Goal: Information Seeking & Learning: Learn about a topic

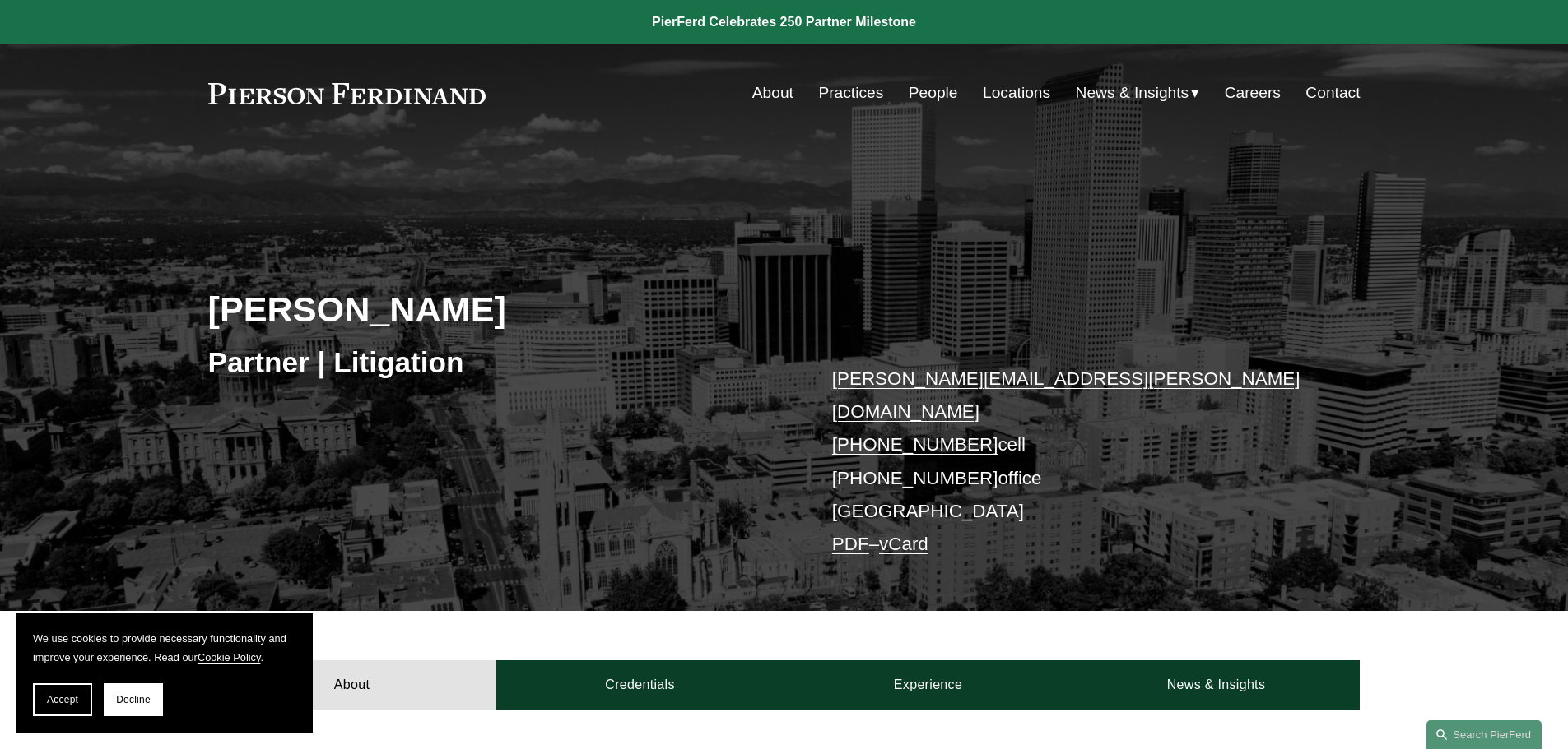
scroll to position [411, 0]
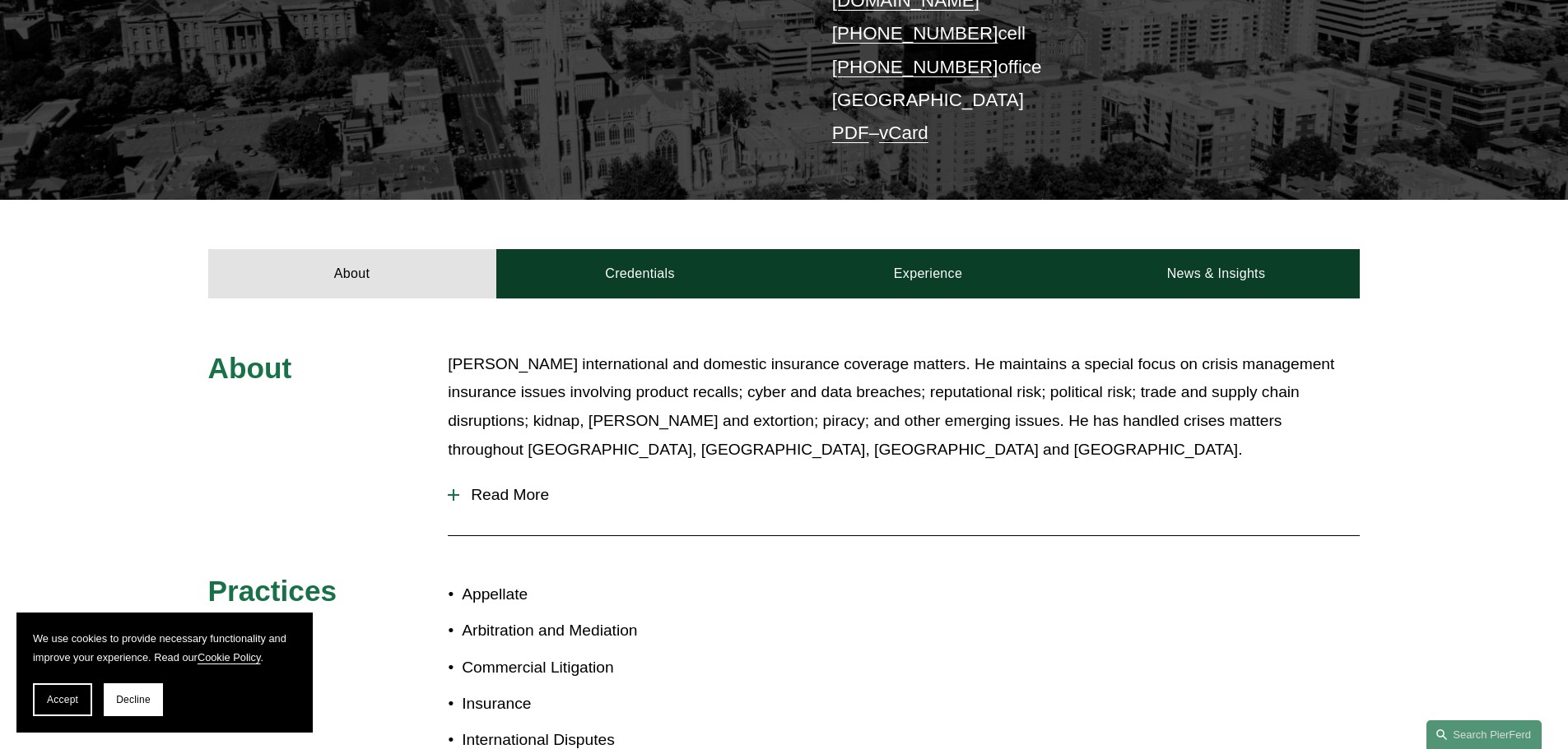
click at [522, 487] on span "Read More" at bounding box center [910, 496] width 901 height 18
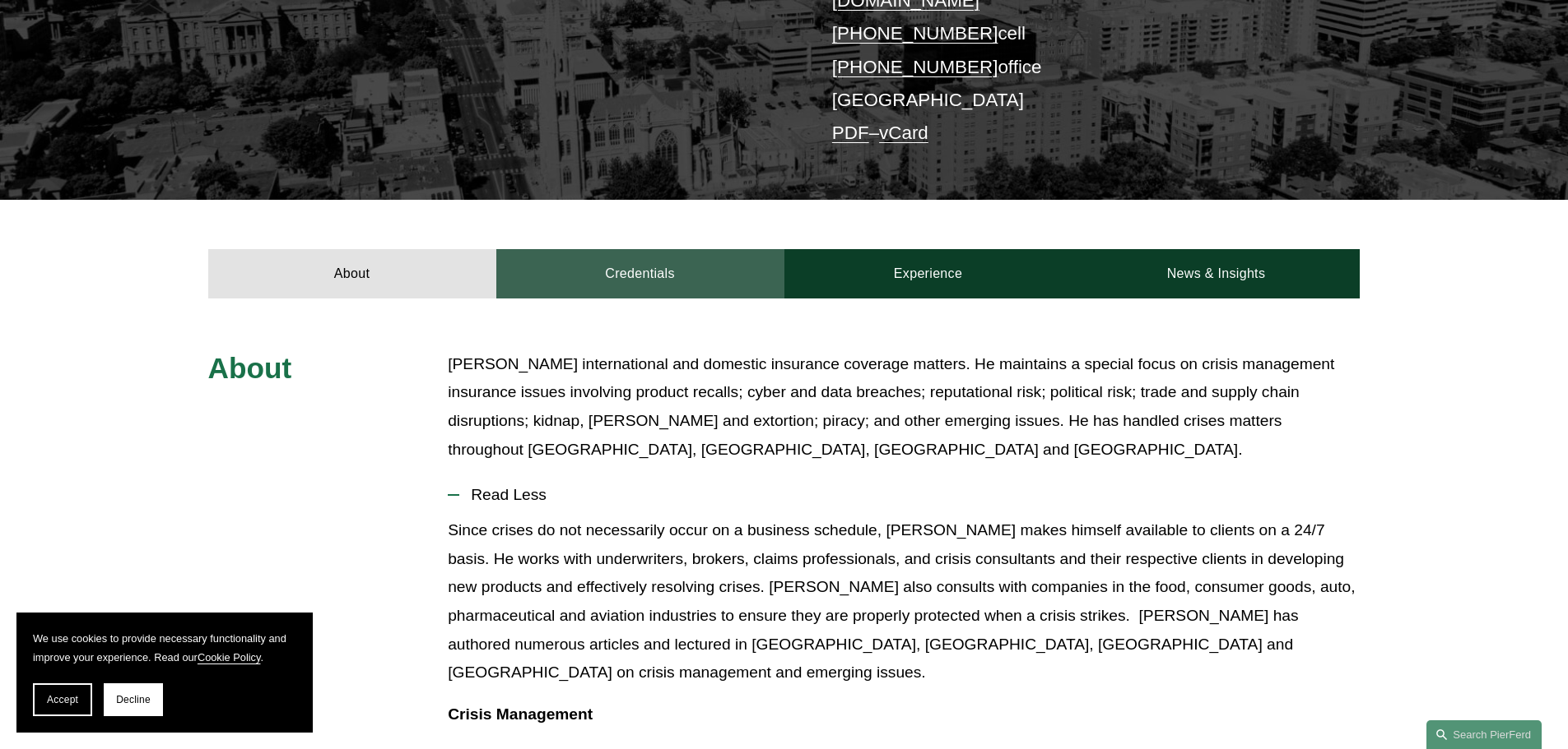
click at [629, 258] on link "Credentials" at bounding box center [640, 274] width 288 height 49
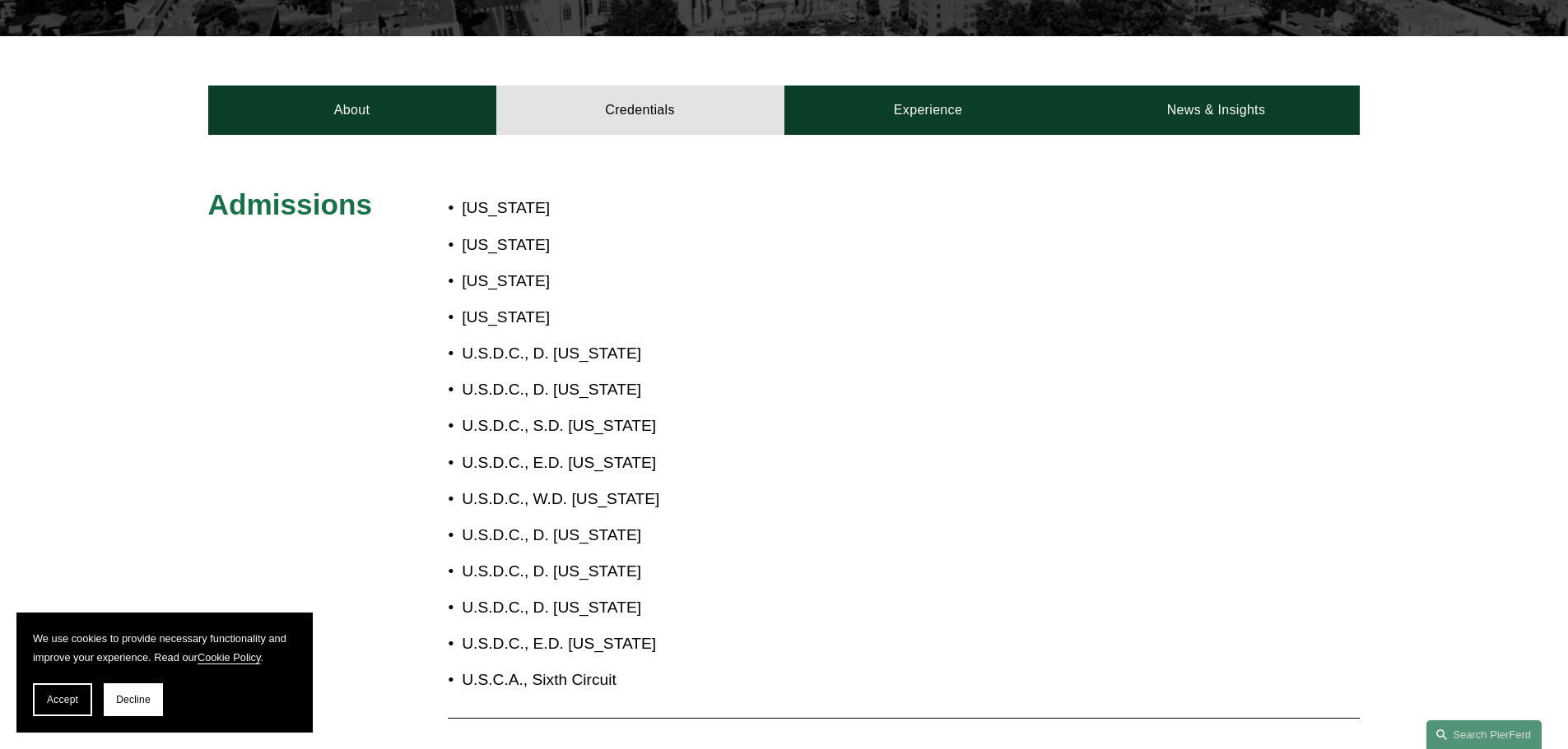
scroll to position [576, 0]
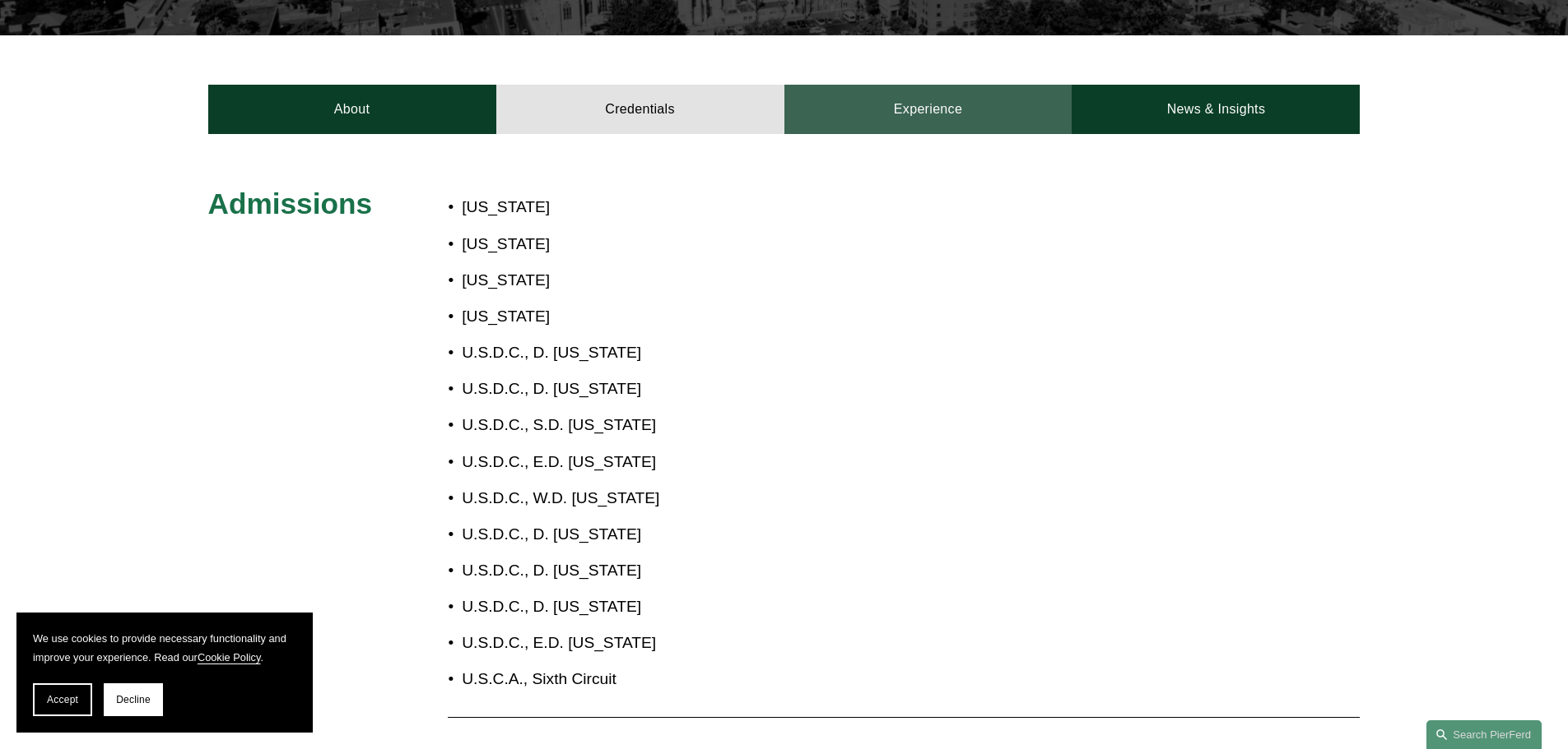
click at [914, 85] on link "Experience" at bounding box center [928, 109] width 288 height 49
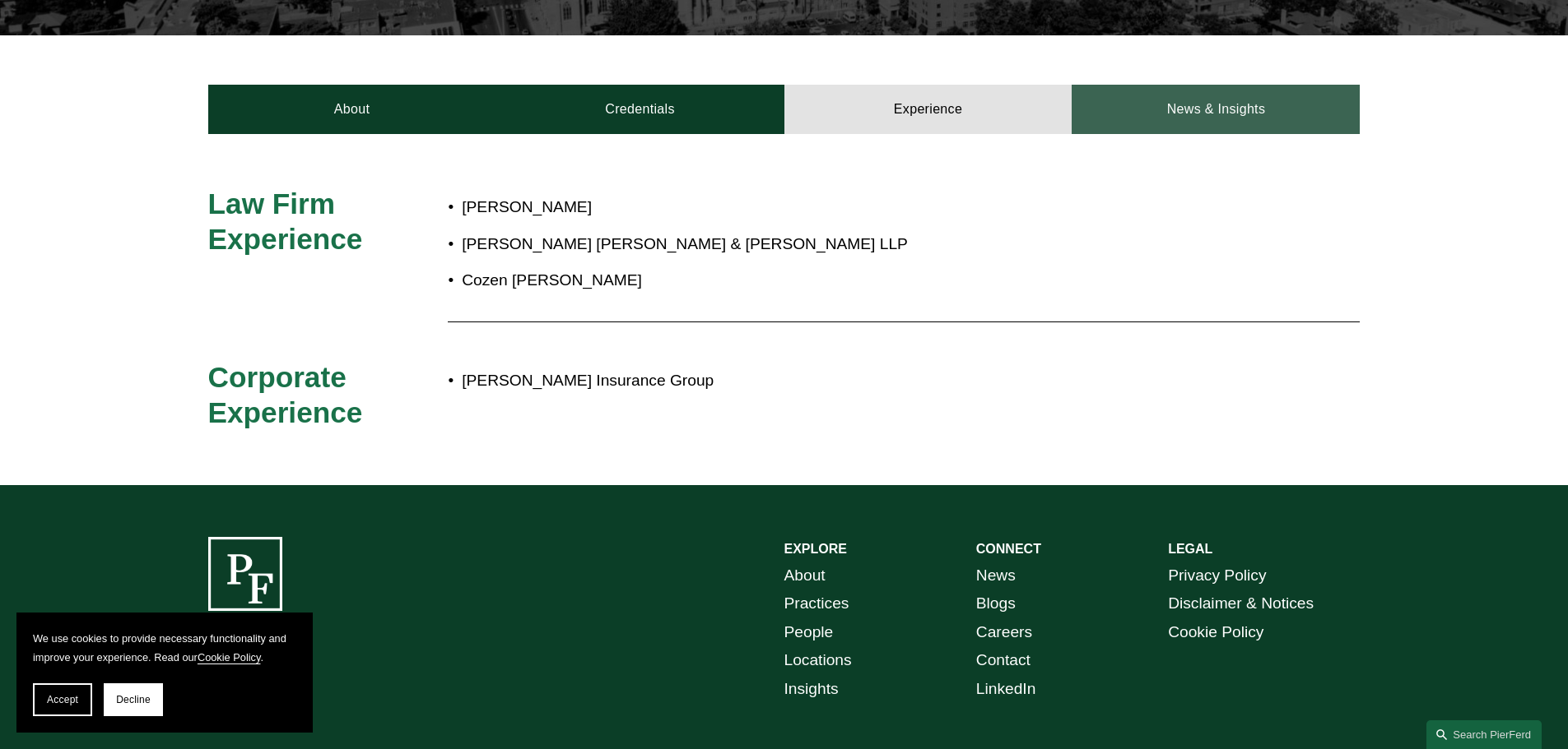
click at [1181, 90] on link "News & Insights" at bounding box center [1215, 109] width 288 height 49
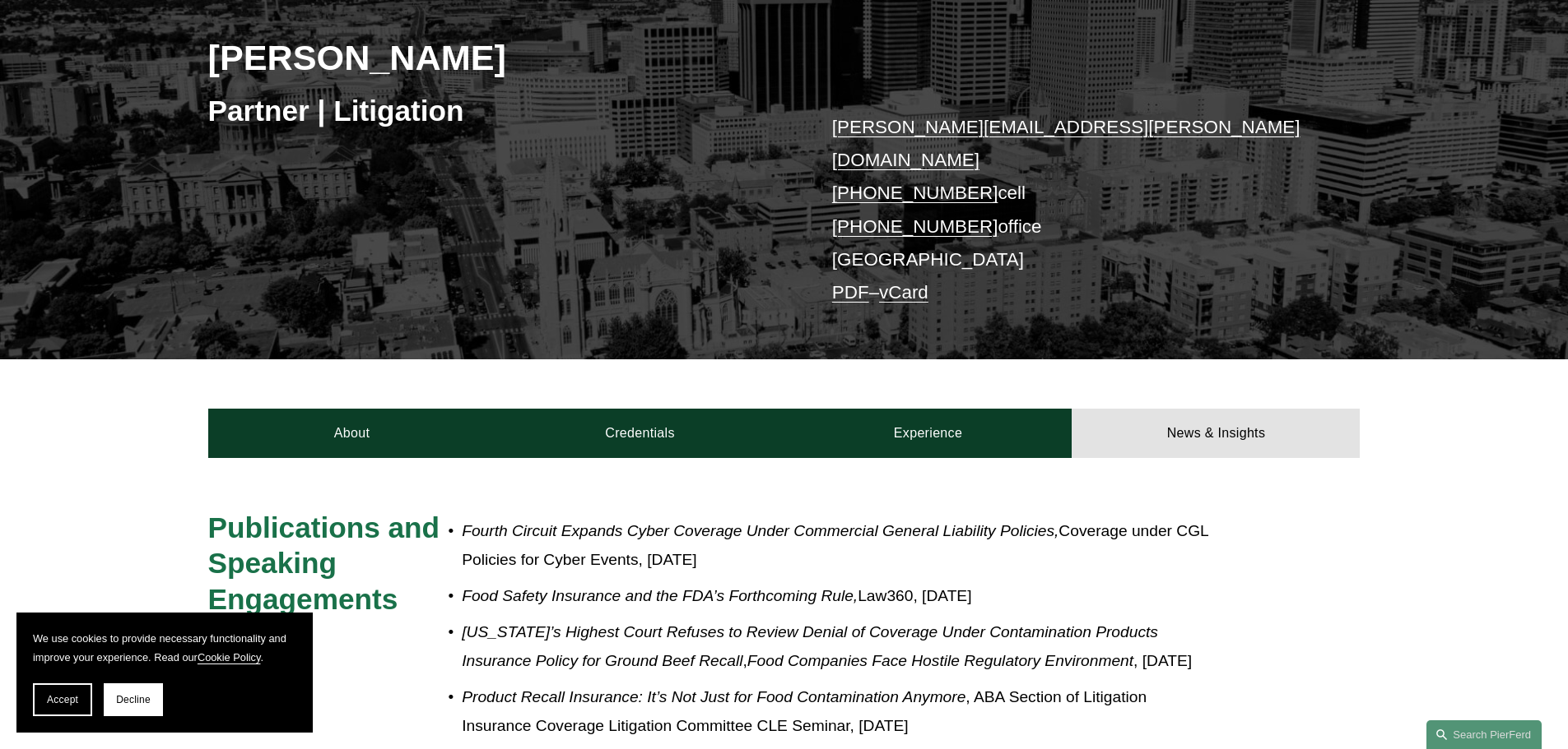
scroll to position [247, 0]
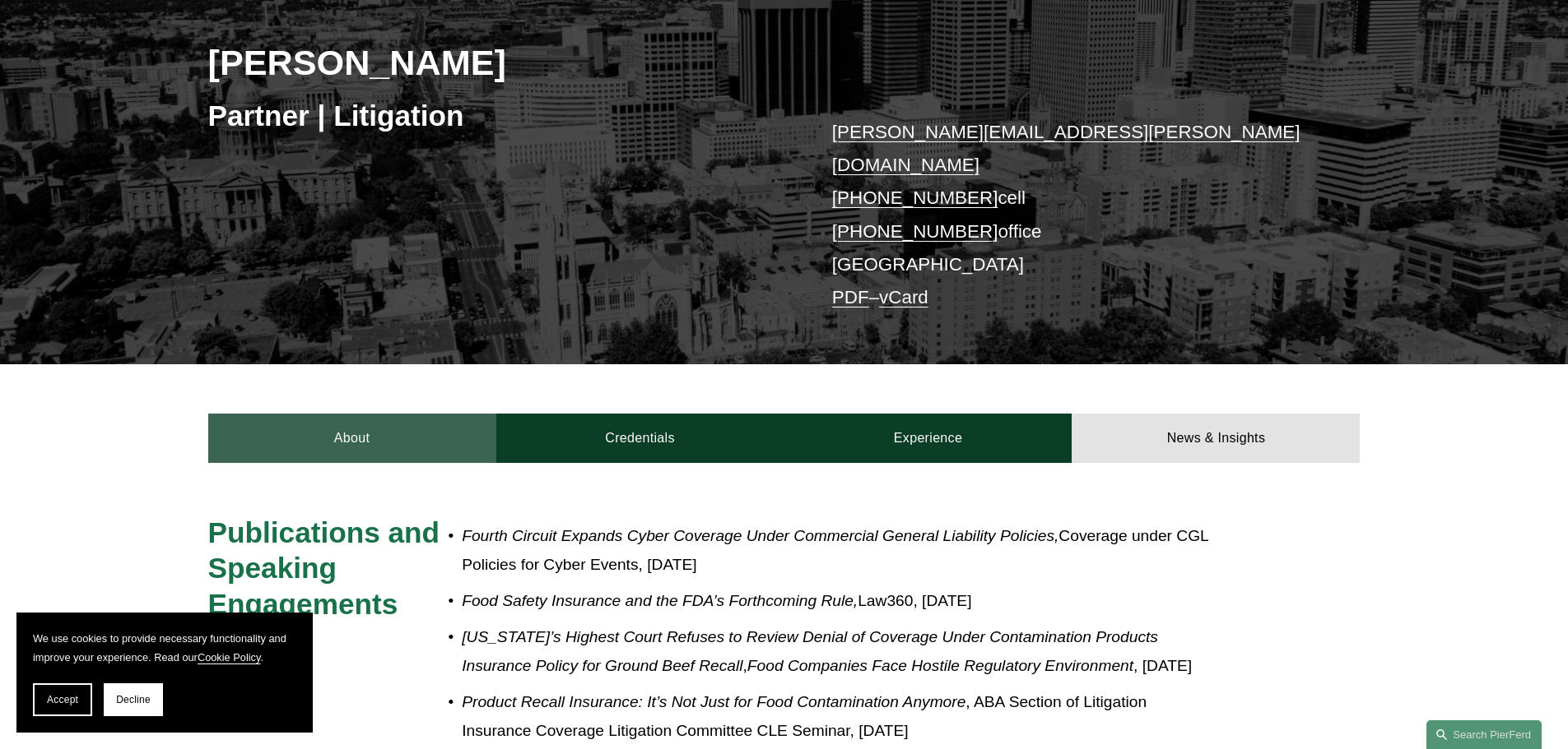
click at [381, 419] on link "About" at bounding box center [352, 438] width 288 height 49
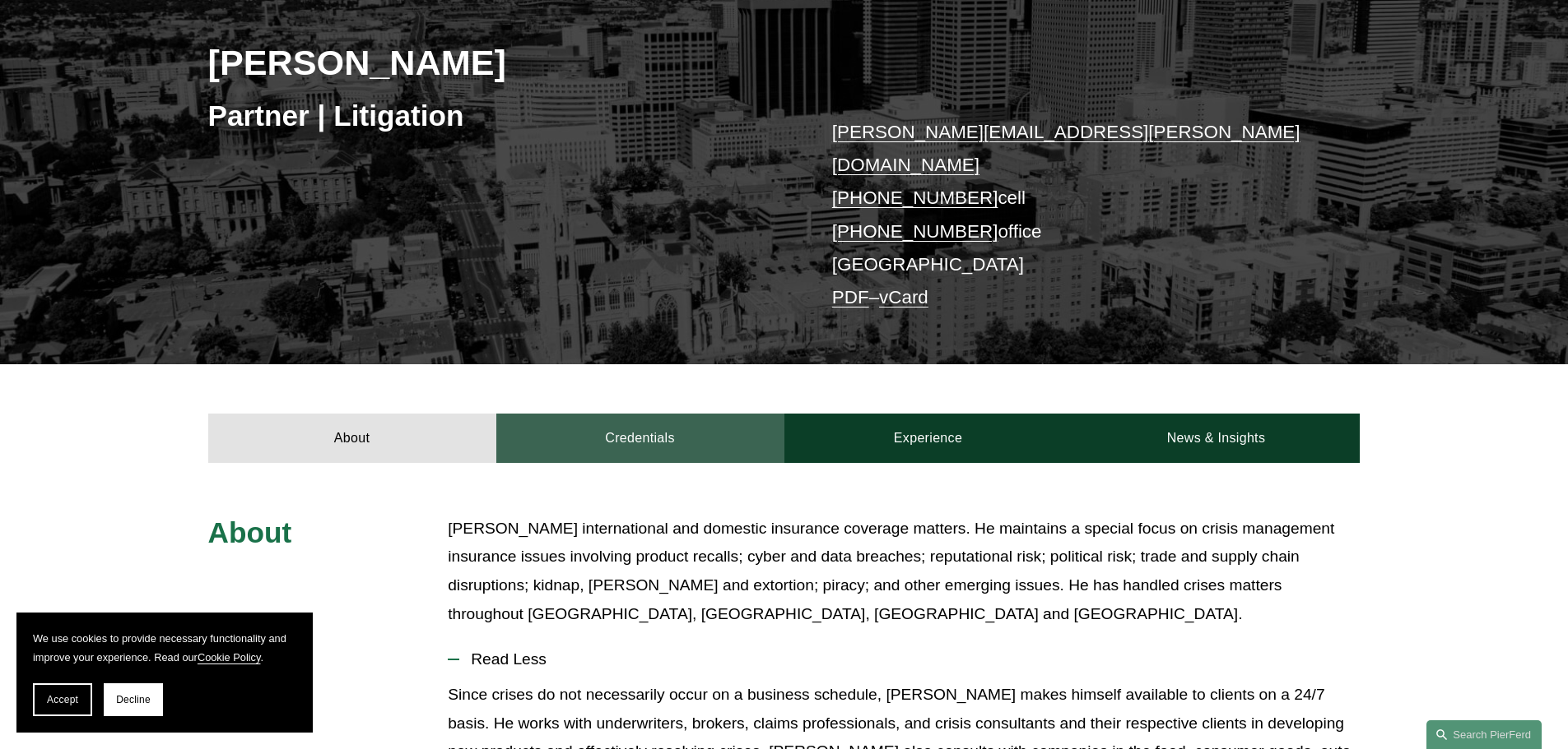
click at [653, 427] on link "Credentials" at bounding box center [640, 438] width 288 height 49
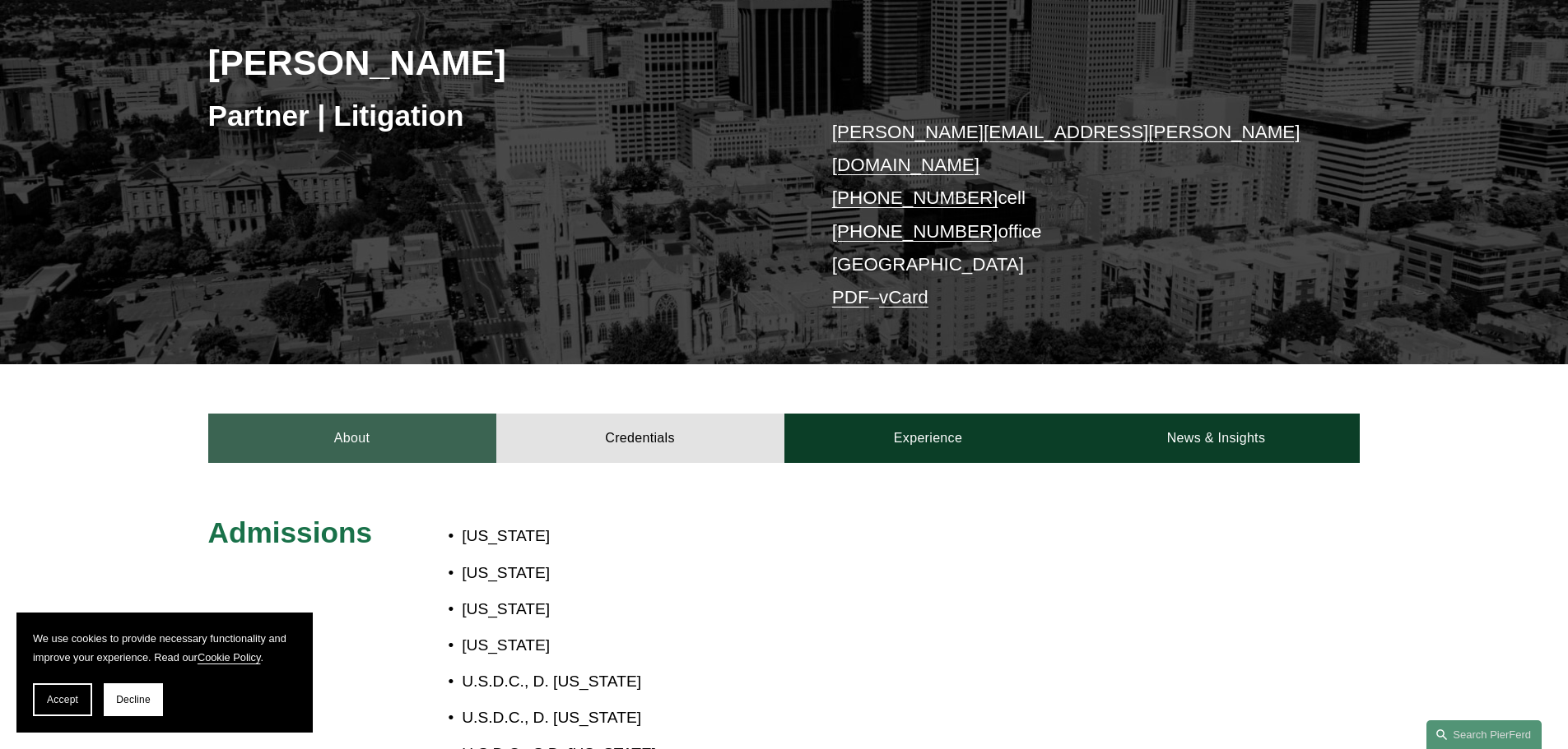
click at [308, 414] on link "About" at bounding box center [352, 438] width 288 height 49
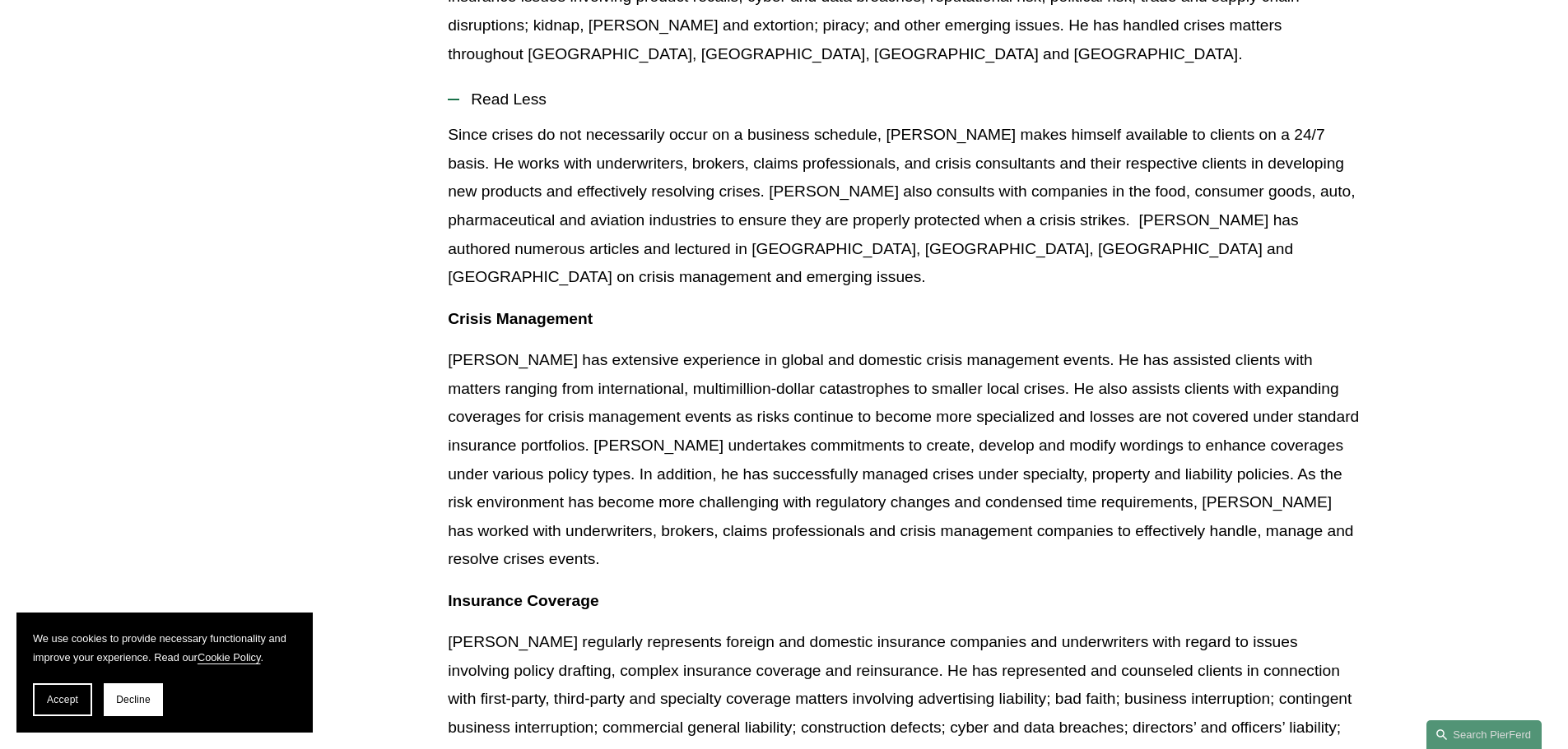
scroll to position [1070, 0]
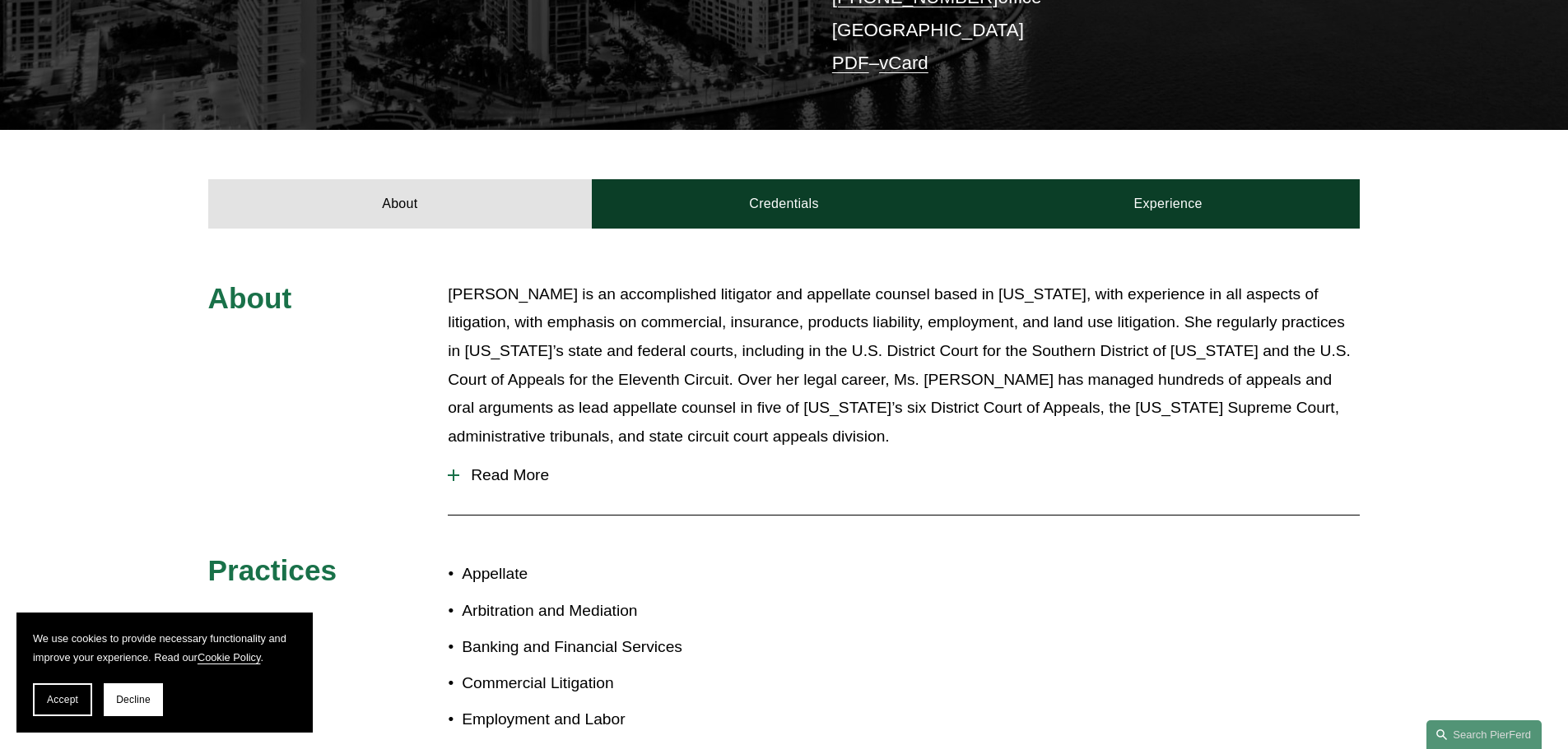
scroll to position [576, 0]
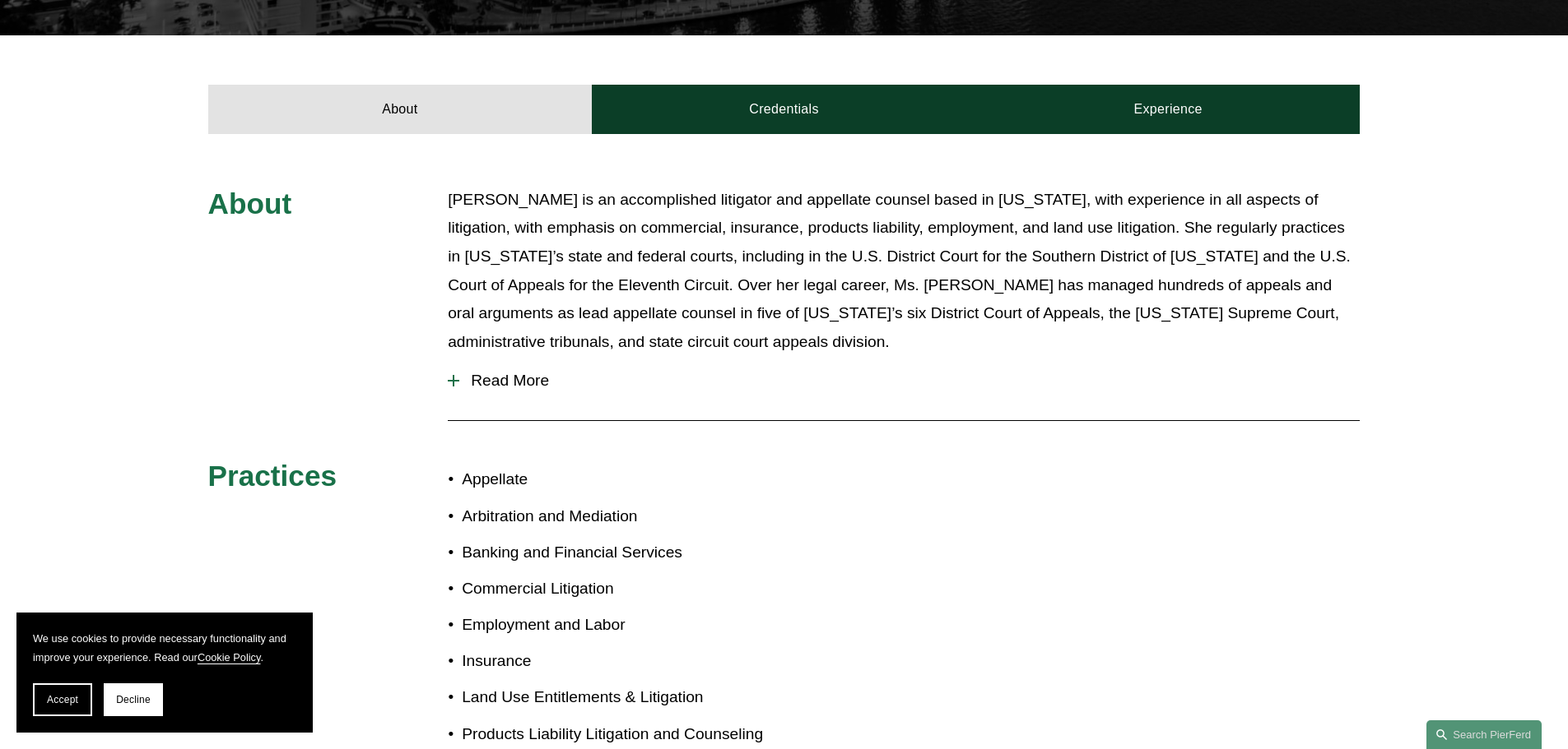
click at [526, 372] on span "Read More" at bounding box center [910, 381] width 901 height 18
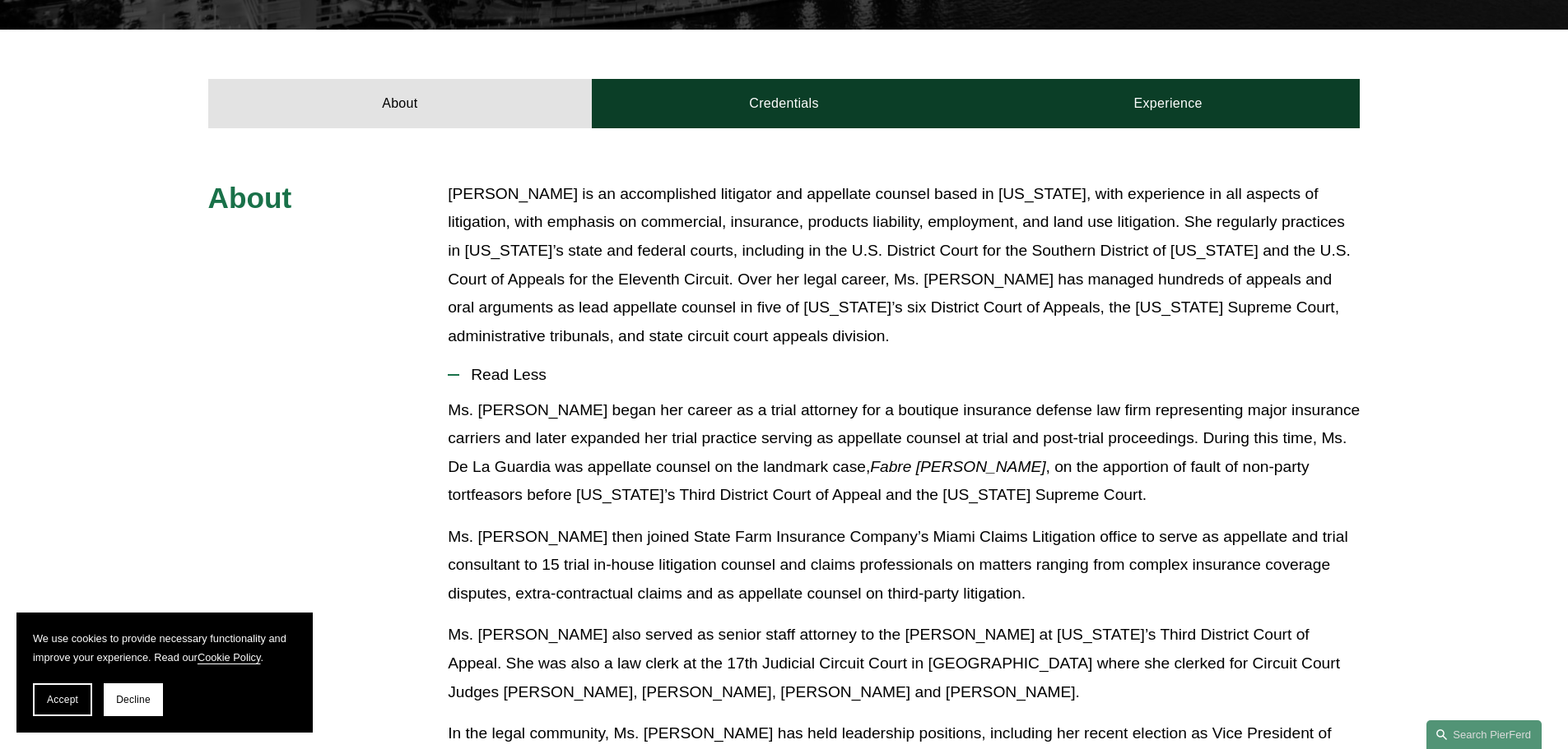
scroll to position [329, 0]
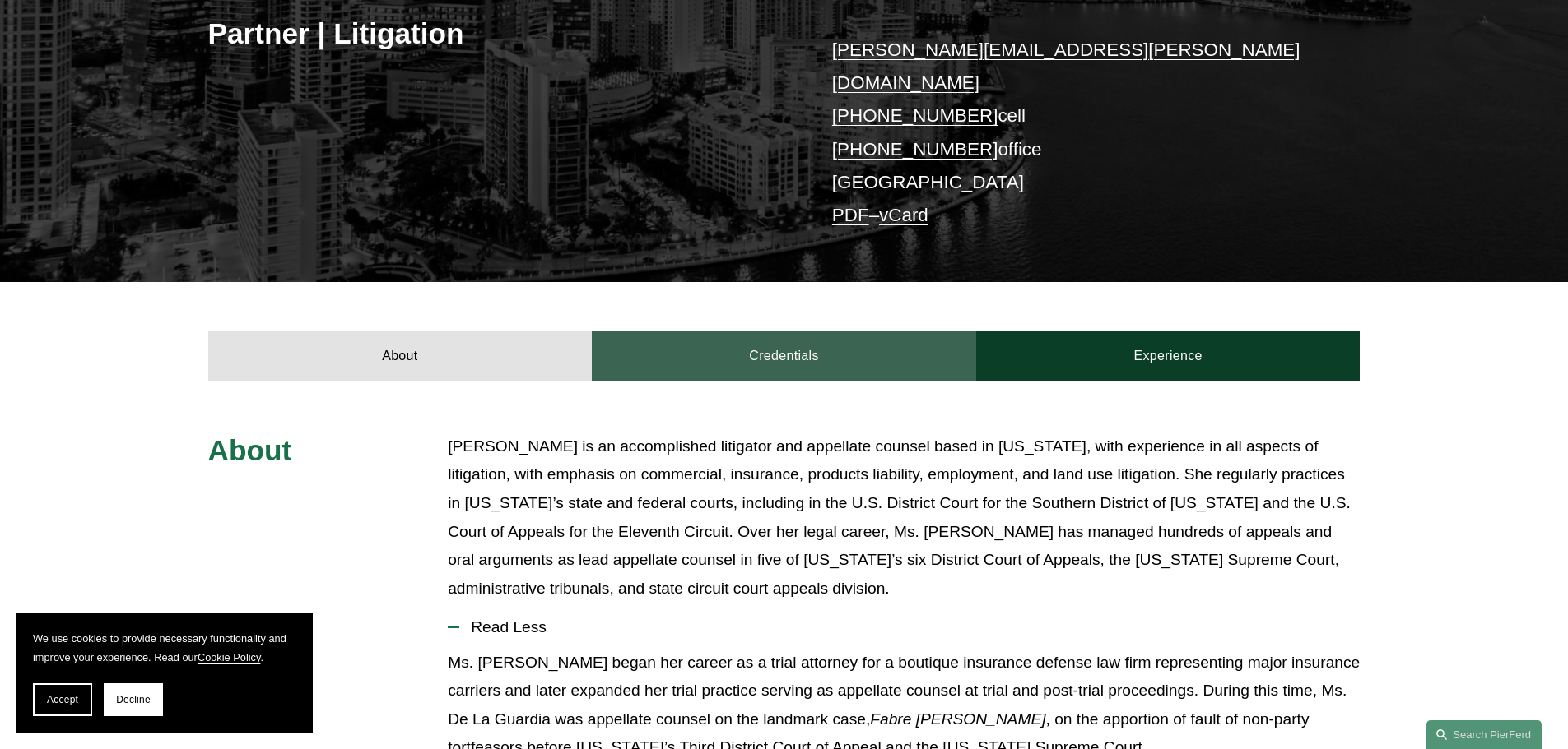
click at [804, 333] on link "Credentials" at bounding box center [784, 356] width 385 height 49
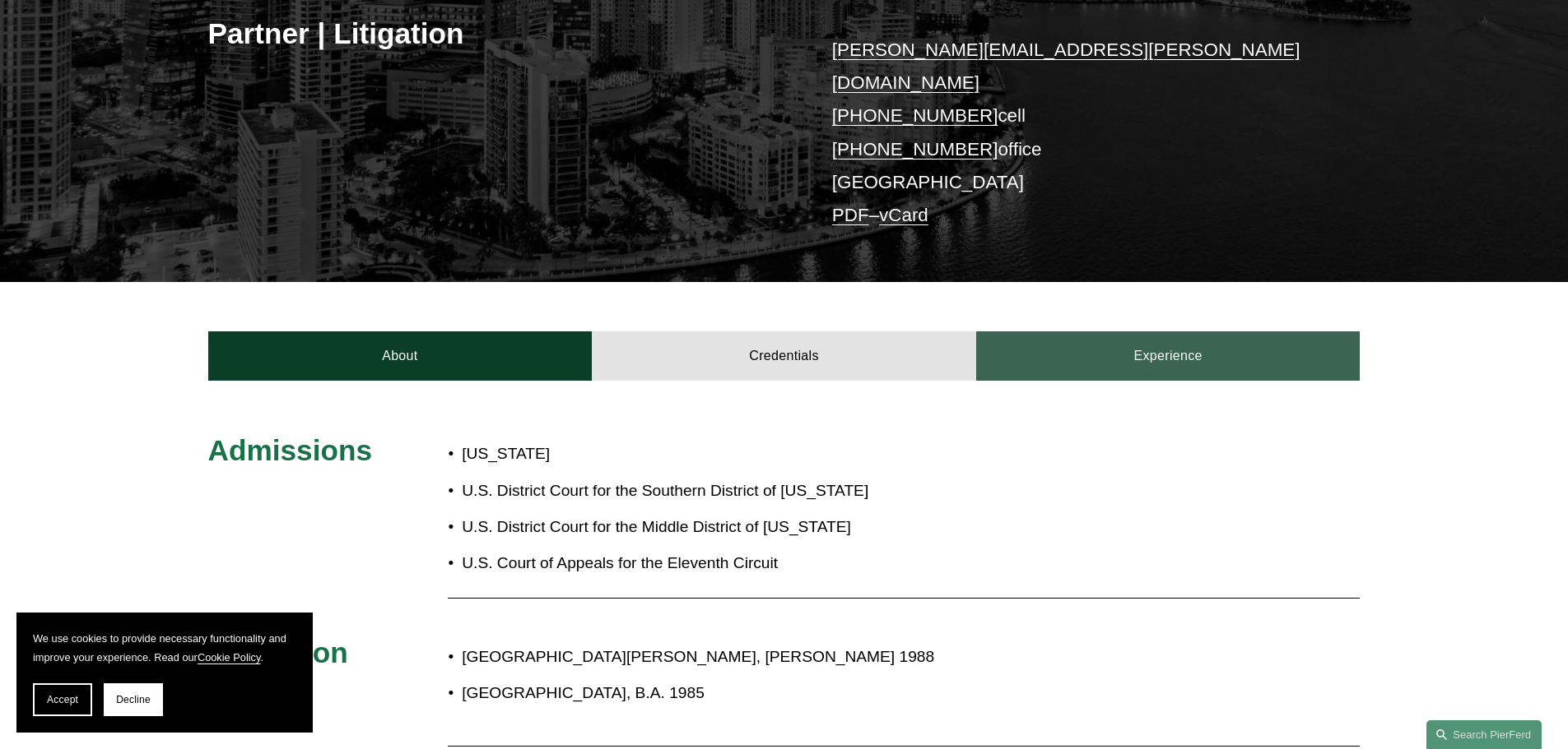
click at [1114, 337] on link "Experience" at bounding box center [1169, 356] width 385 height 49
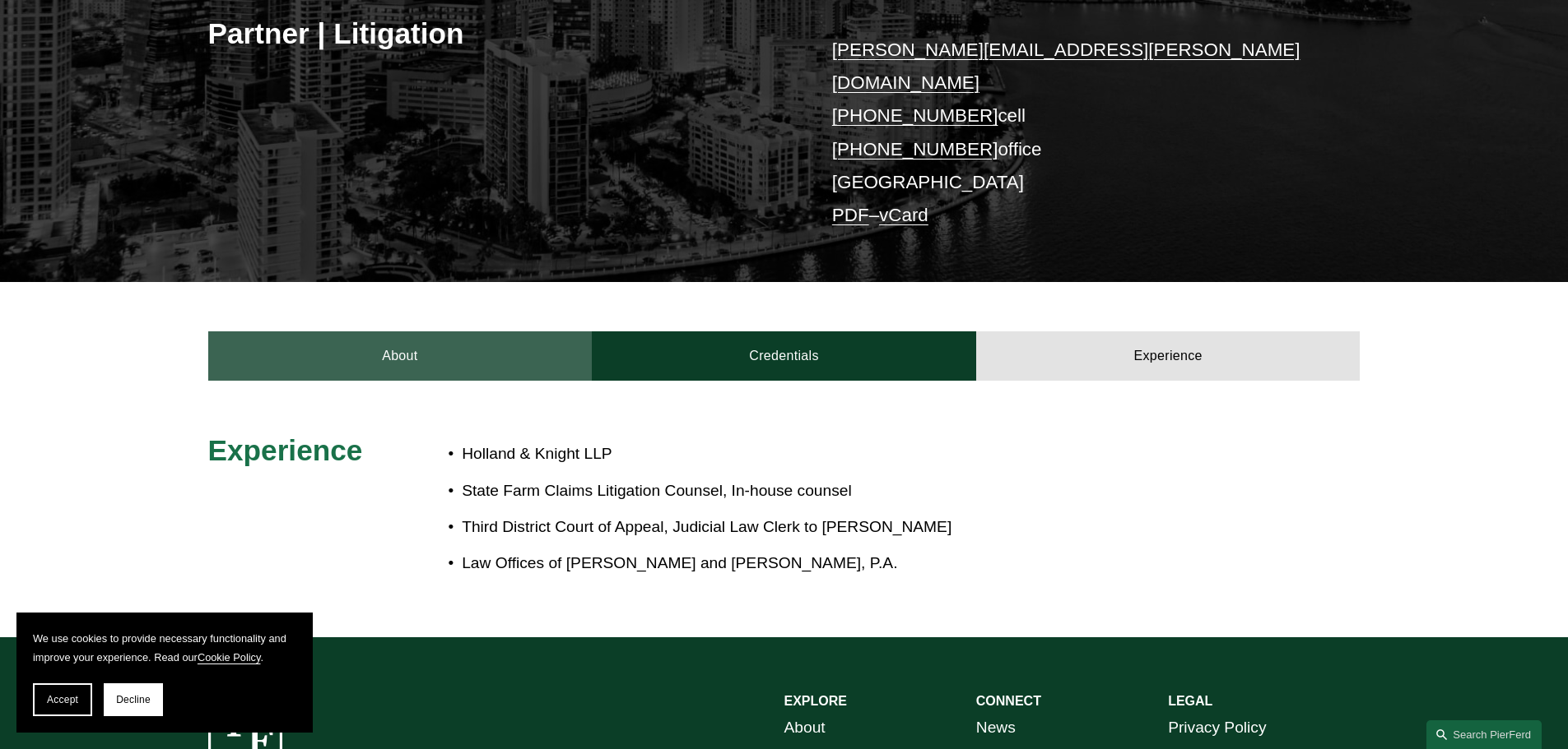
click at [428, 332] on link "About" at bounding box center [400, 356] width 385 height 49
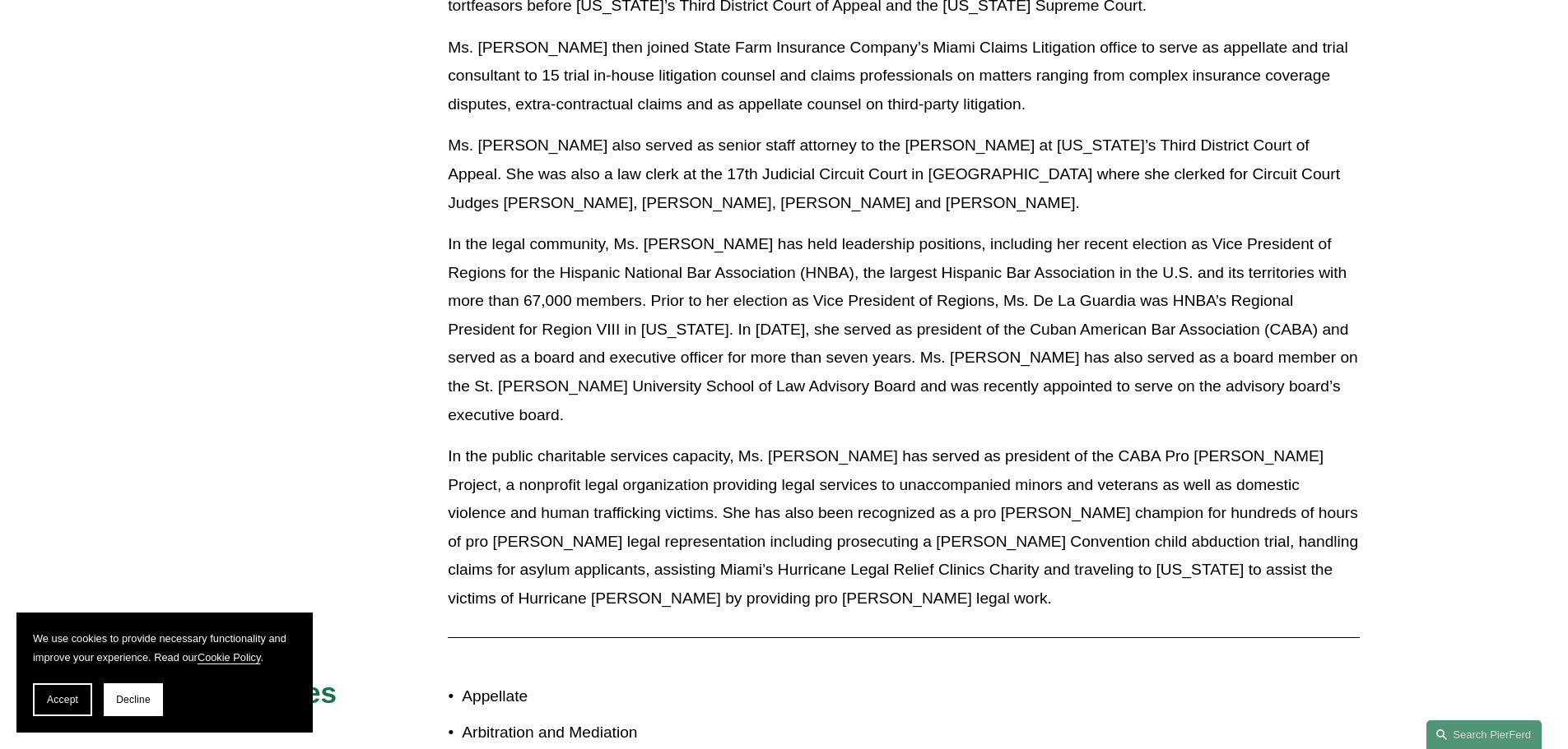
scroll to position [1070, 0]
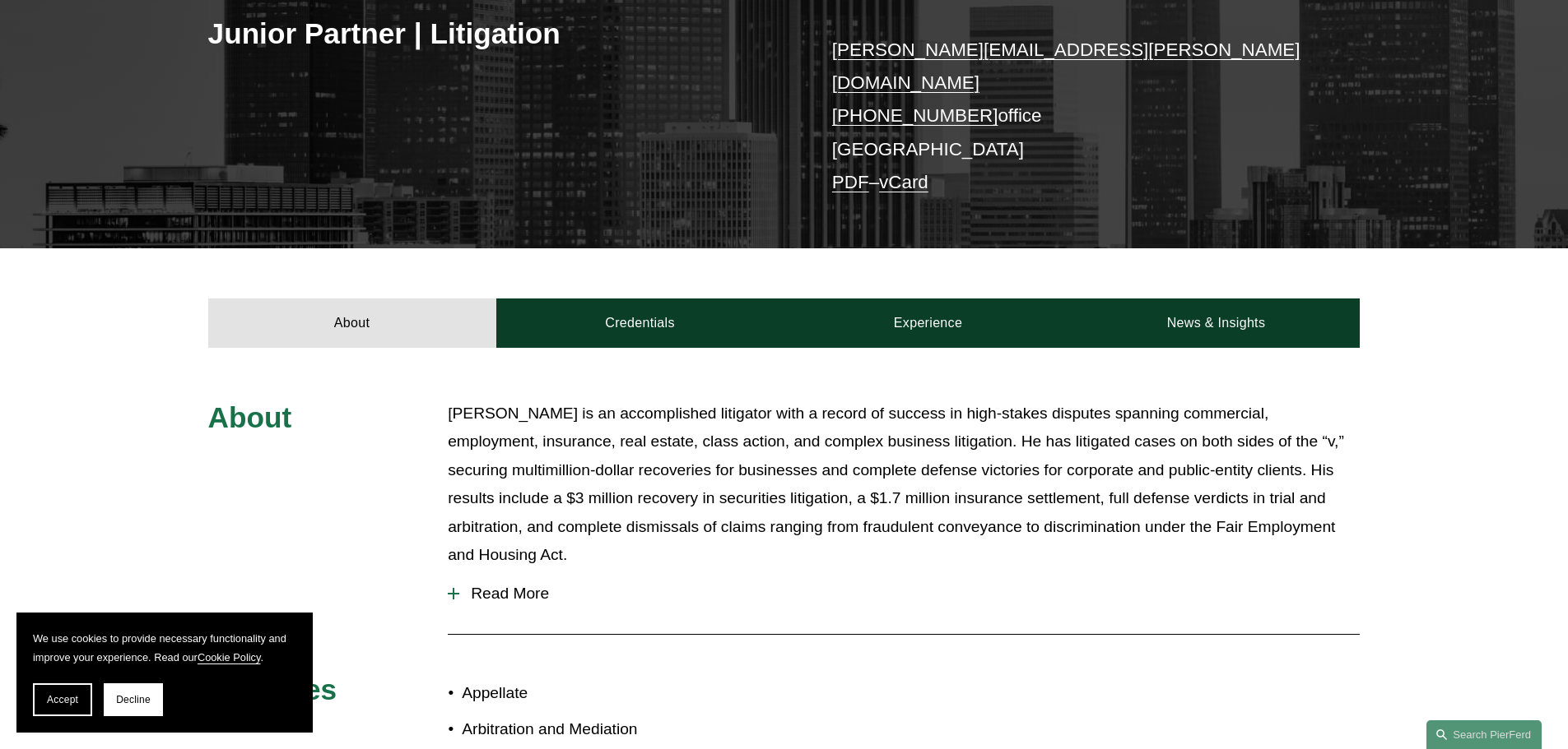
scroll to position [411, 0]
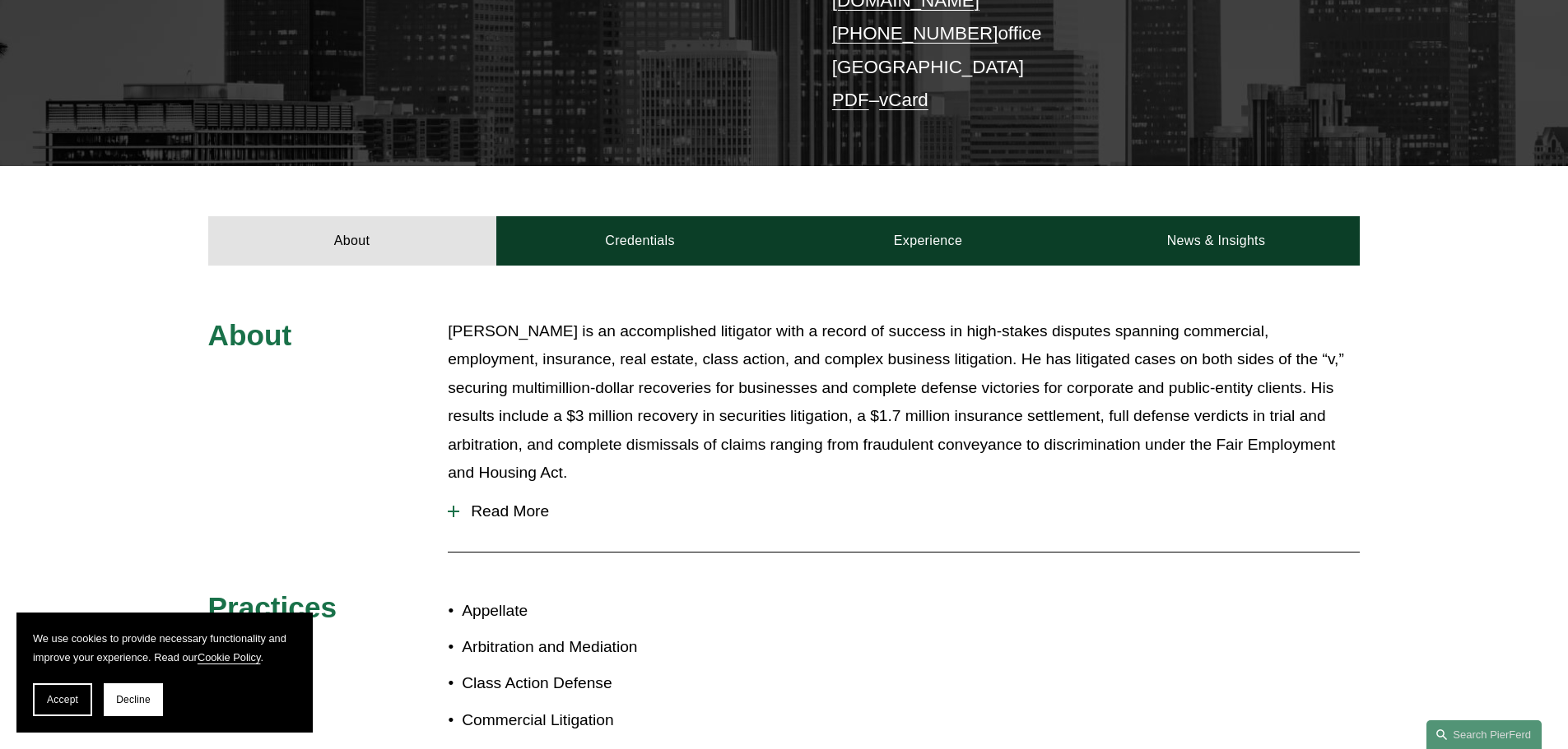
click at [533, 503] on span "Read More" at bounding box center [910, 512] width 901 height 18
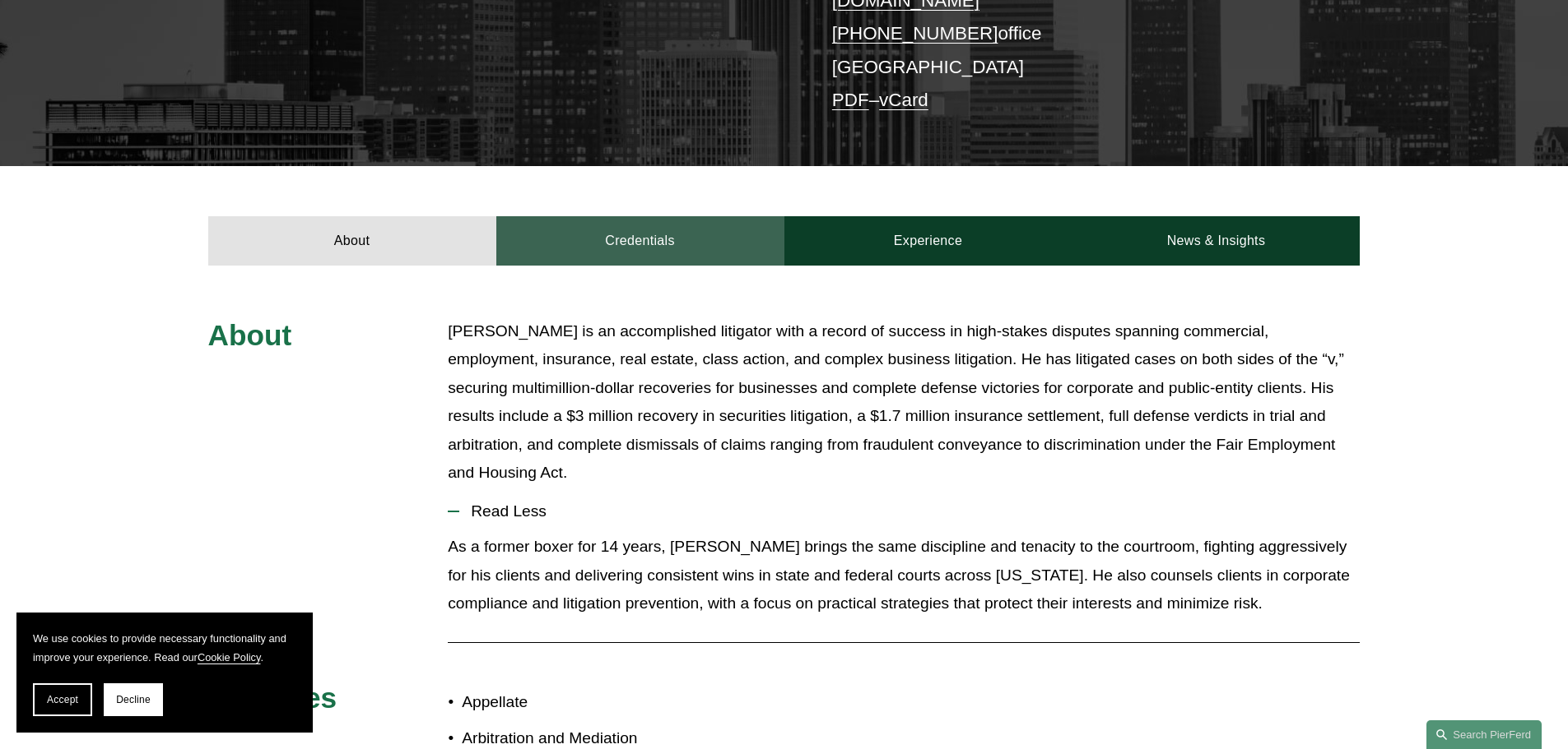
click at [612, 216] on link "Credentials" at bounding box center [640, 241] width 288 height 49
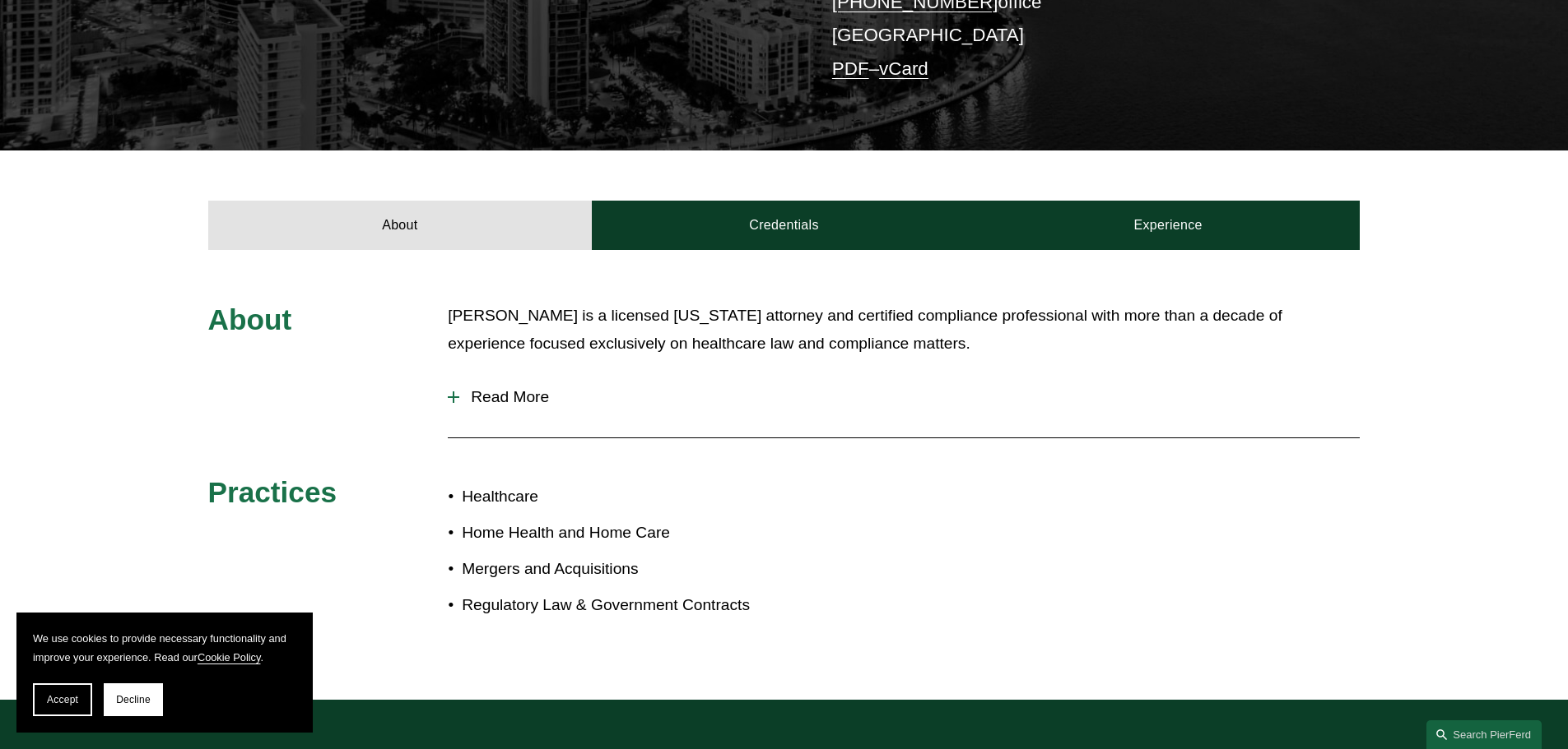
scroll to position [411, 0]
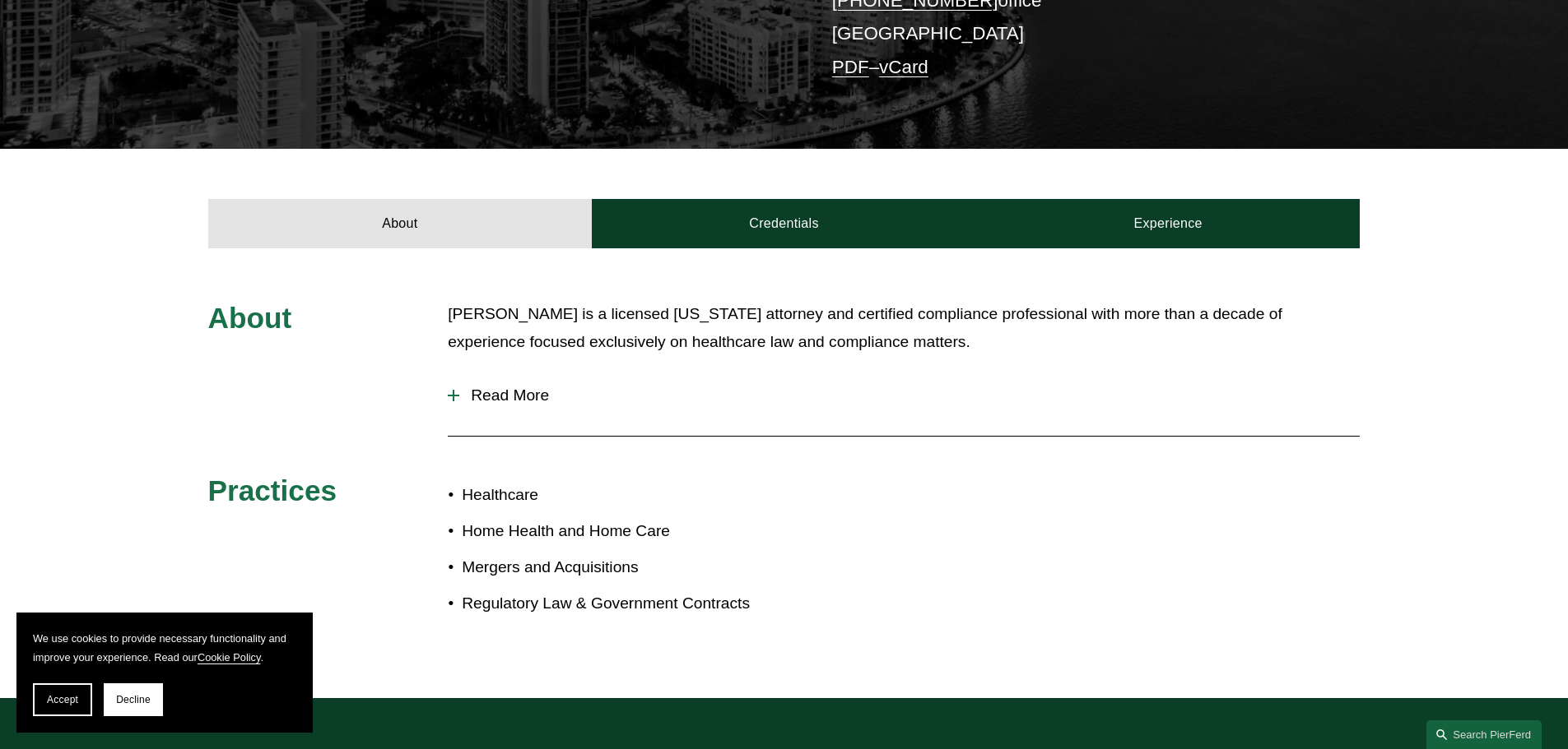
click at [508, 390] on span "Read More" at bounding box center [910, 395] width 901 height 18
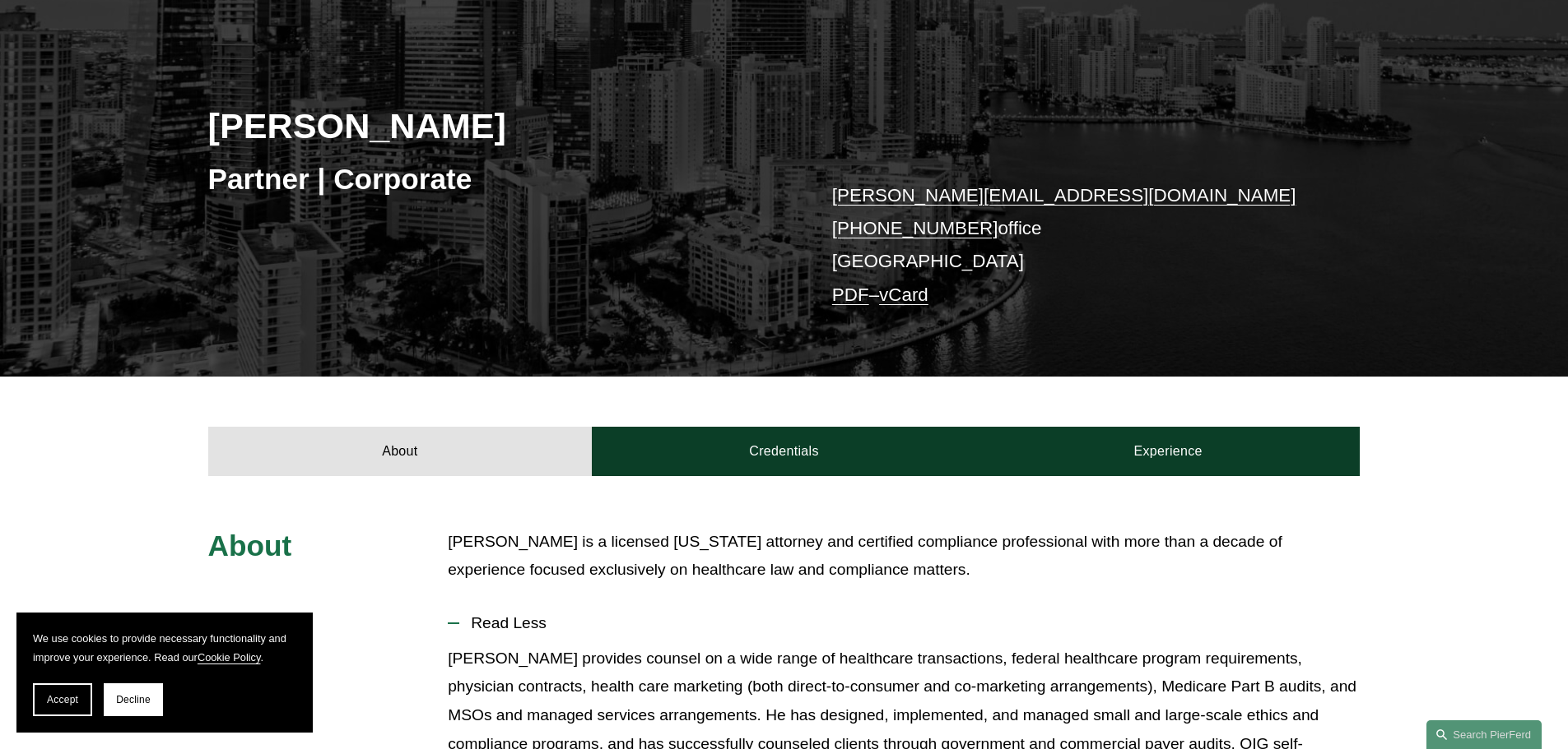
scroll to position [165, 0]
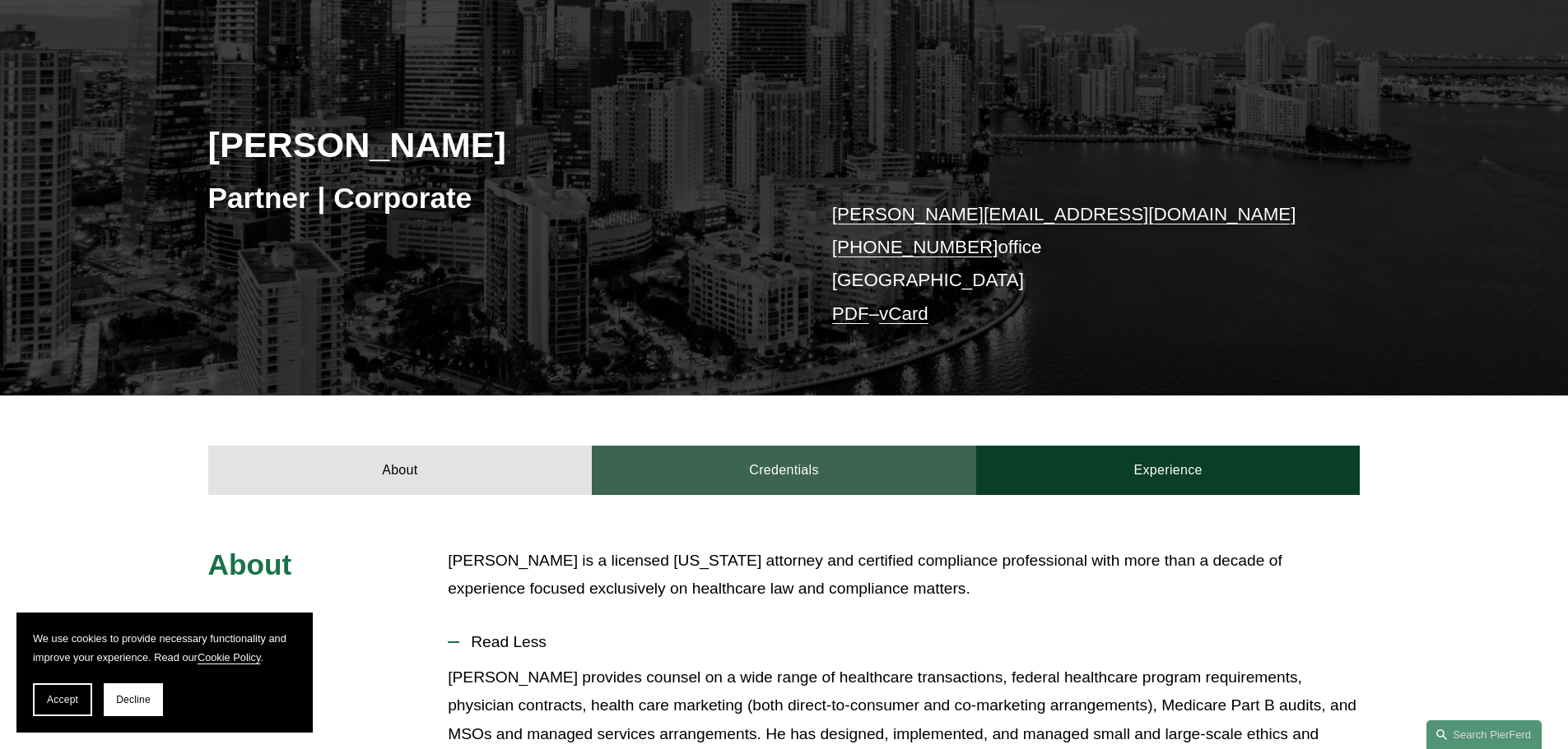
click at [784, 462] on link "Credentials" at bounding box center [784, 470] width 385 height 49
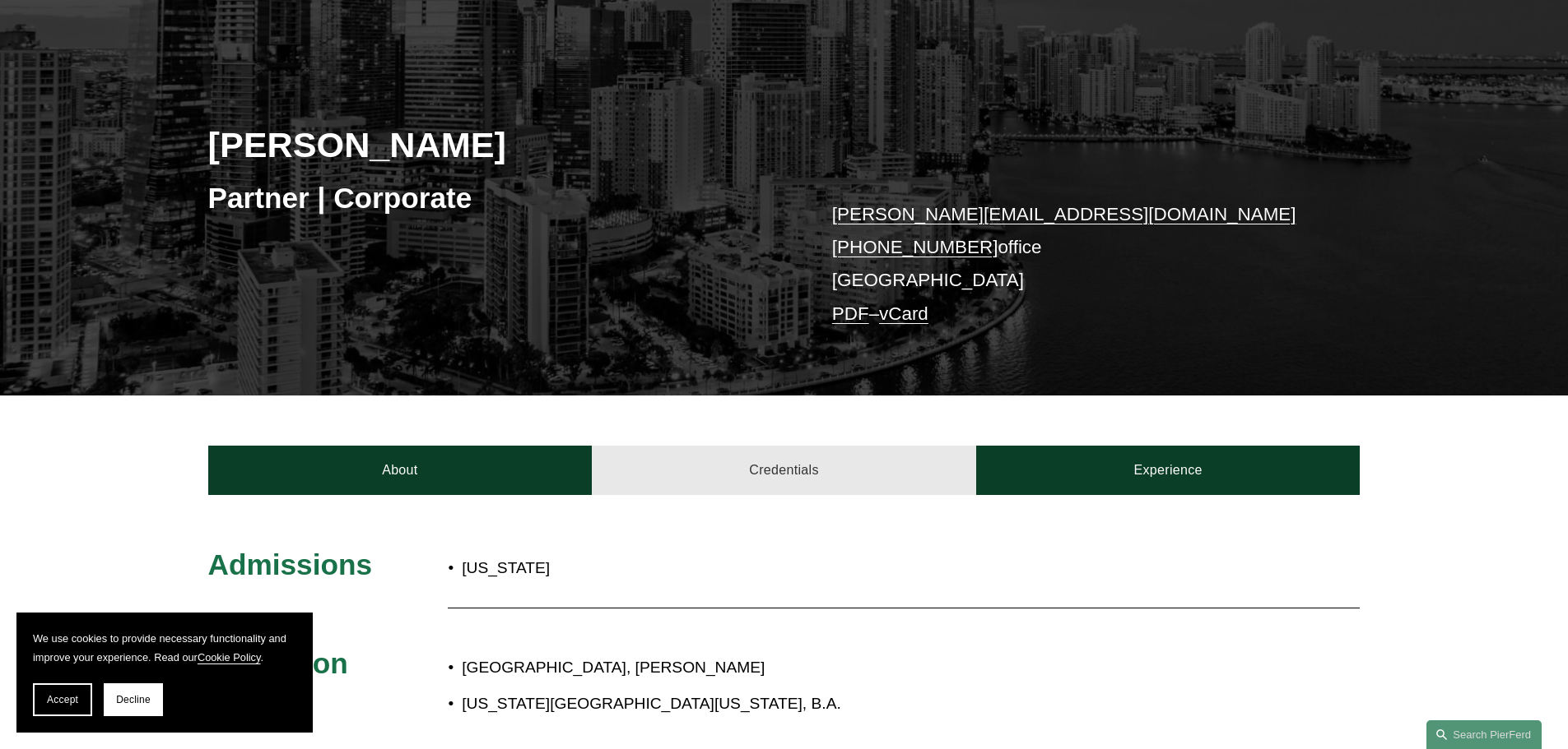
scroll to position [411, 0]
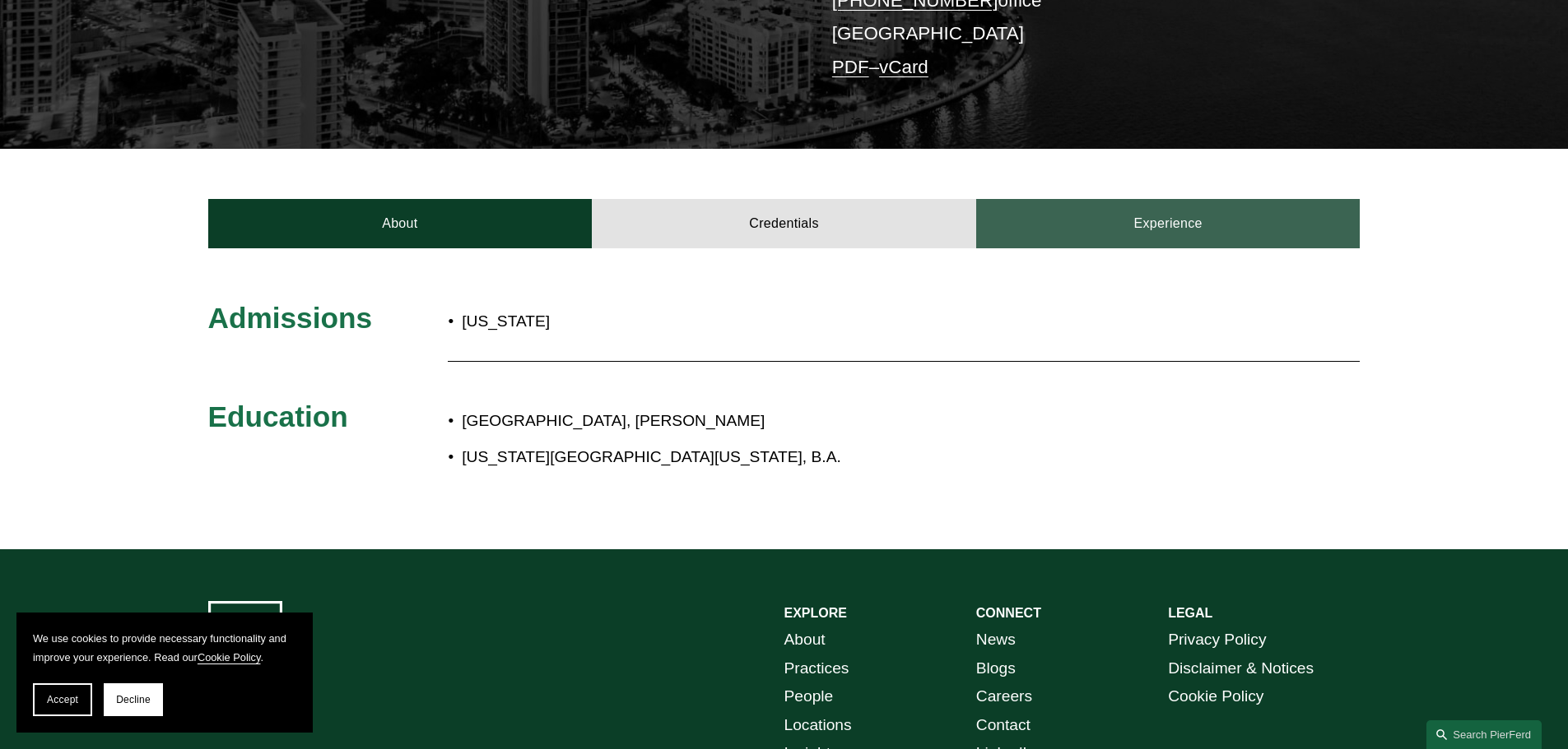
click at [1144, 230] on link "Experience" at bounding box center [1169, 223] width 385 height 49
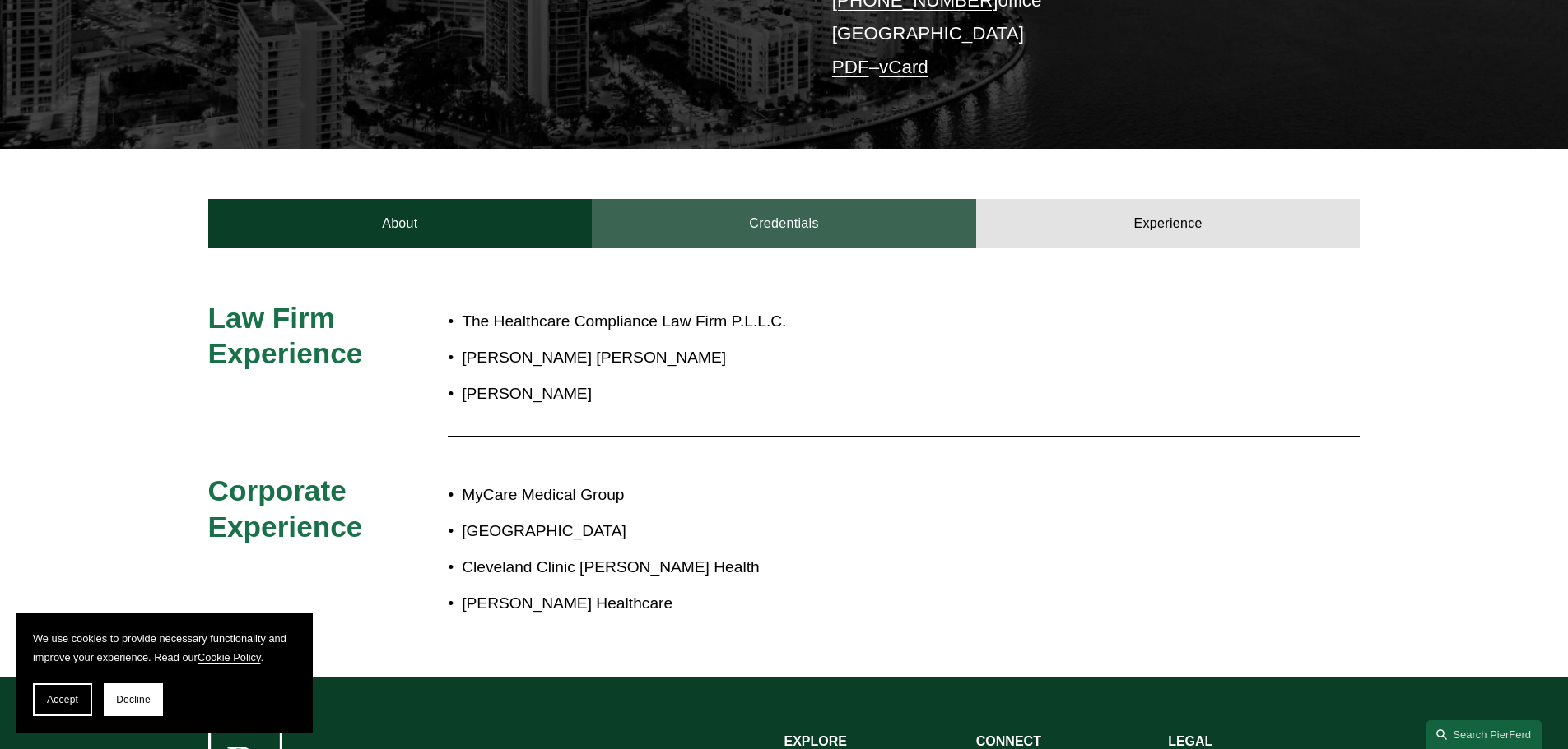
click at [776, 225] on link "Credentials" at bounding box center [784, 223] width 385 height 49
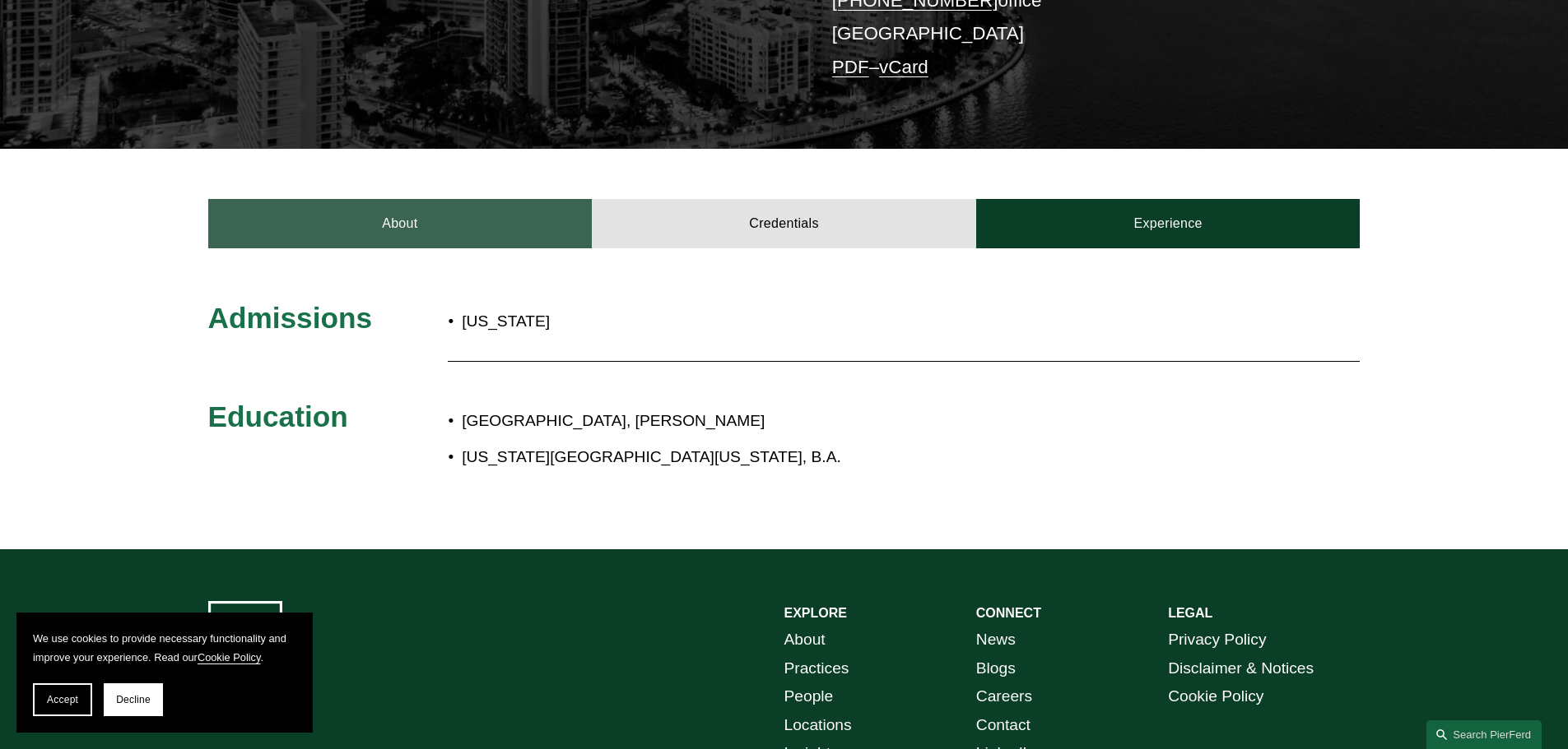
click at [461, 232] on link "About" at bounding box center [400, 223] width 385 height 49
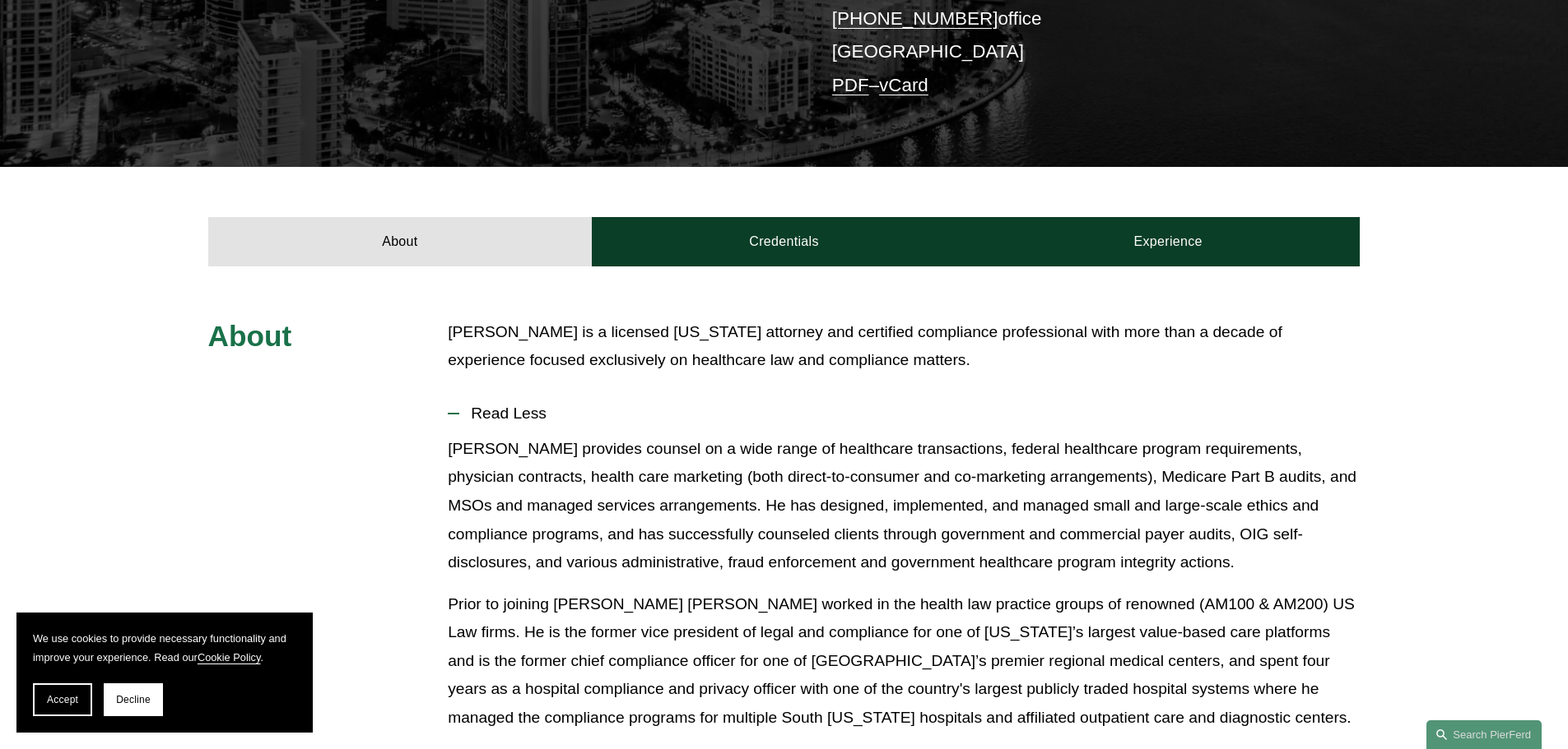
scroll to position [165, 0]
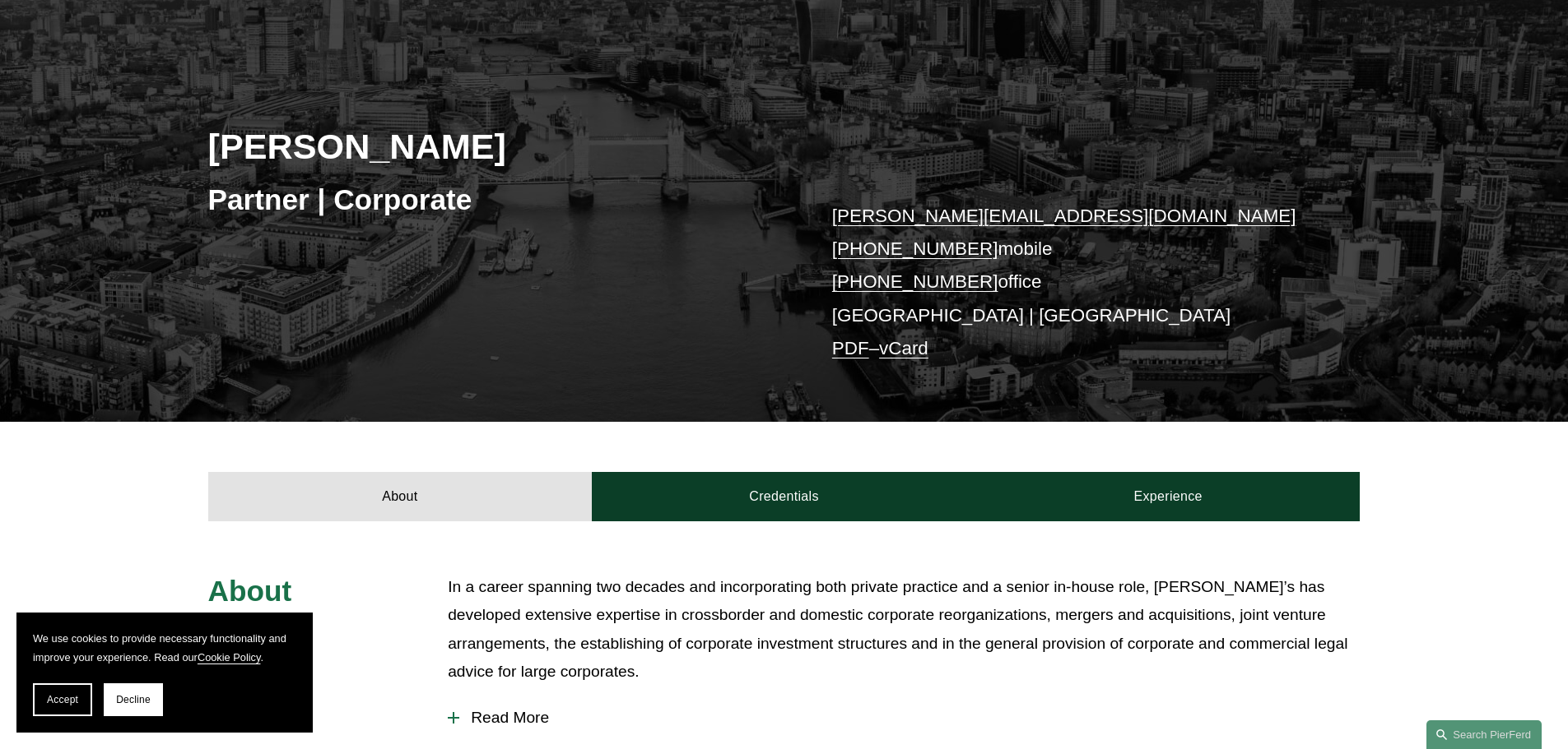
scroll to position [411, 0]
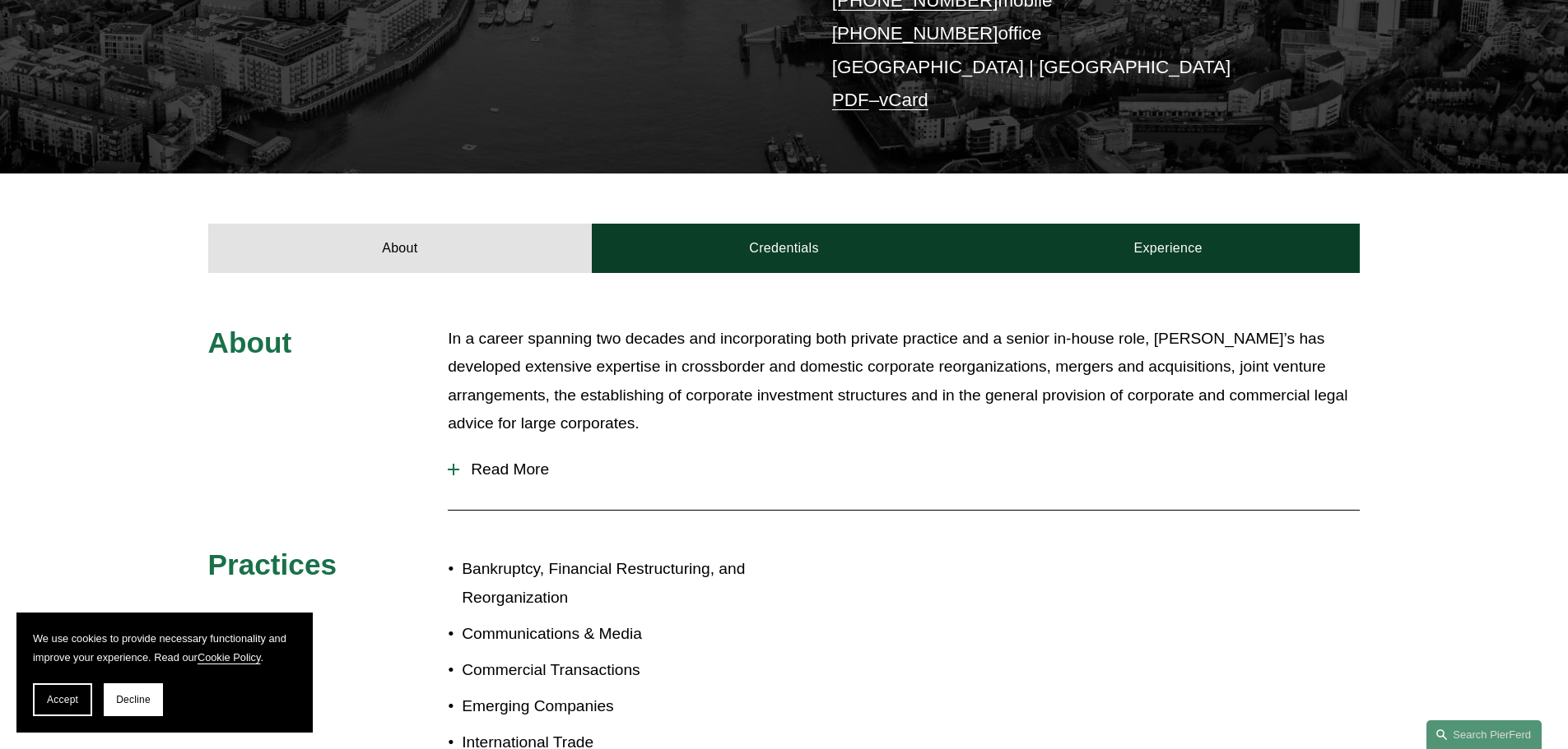
click at [537, 473] on span "Read More" at bounding box center [910, 470] width 901 height 18
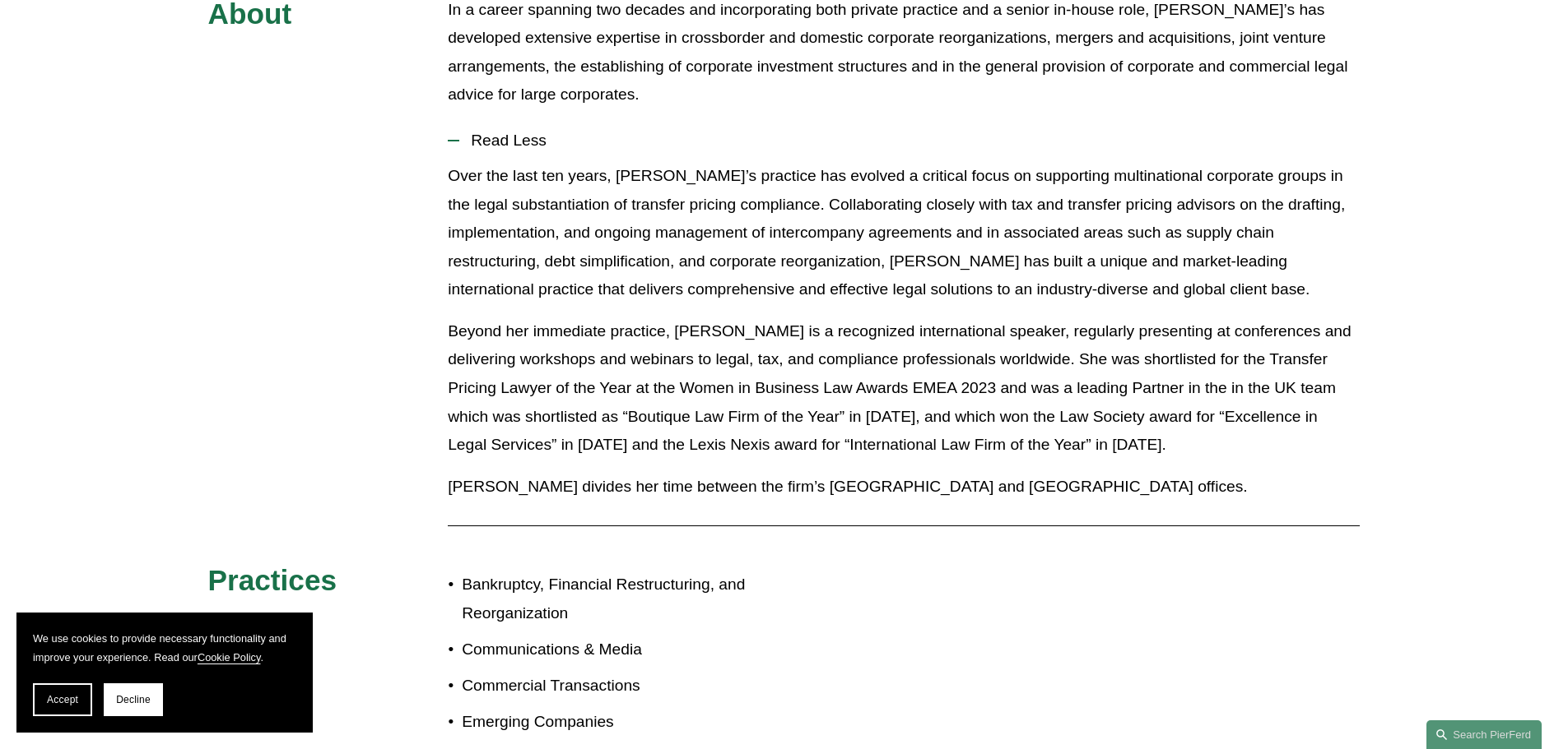
scroll to position [576, 0]
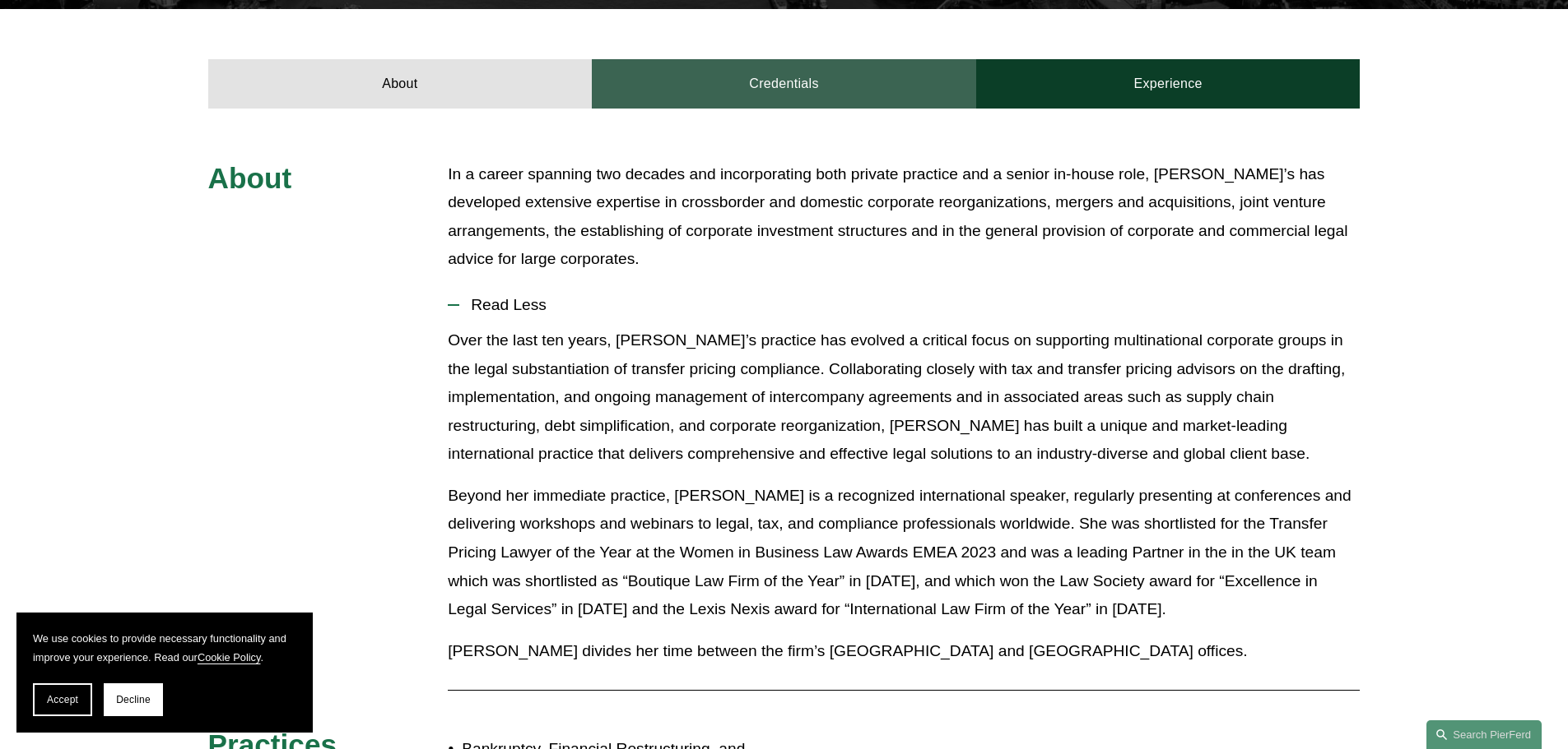
click at [763, 83] on link "Credentials" at bounding box center [784, 84] width 385 height 49
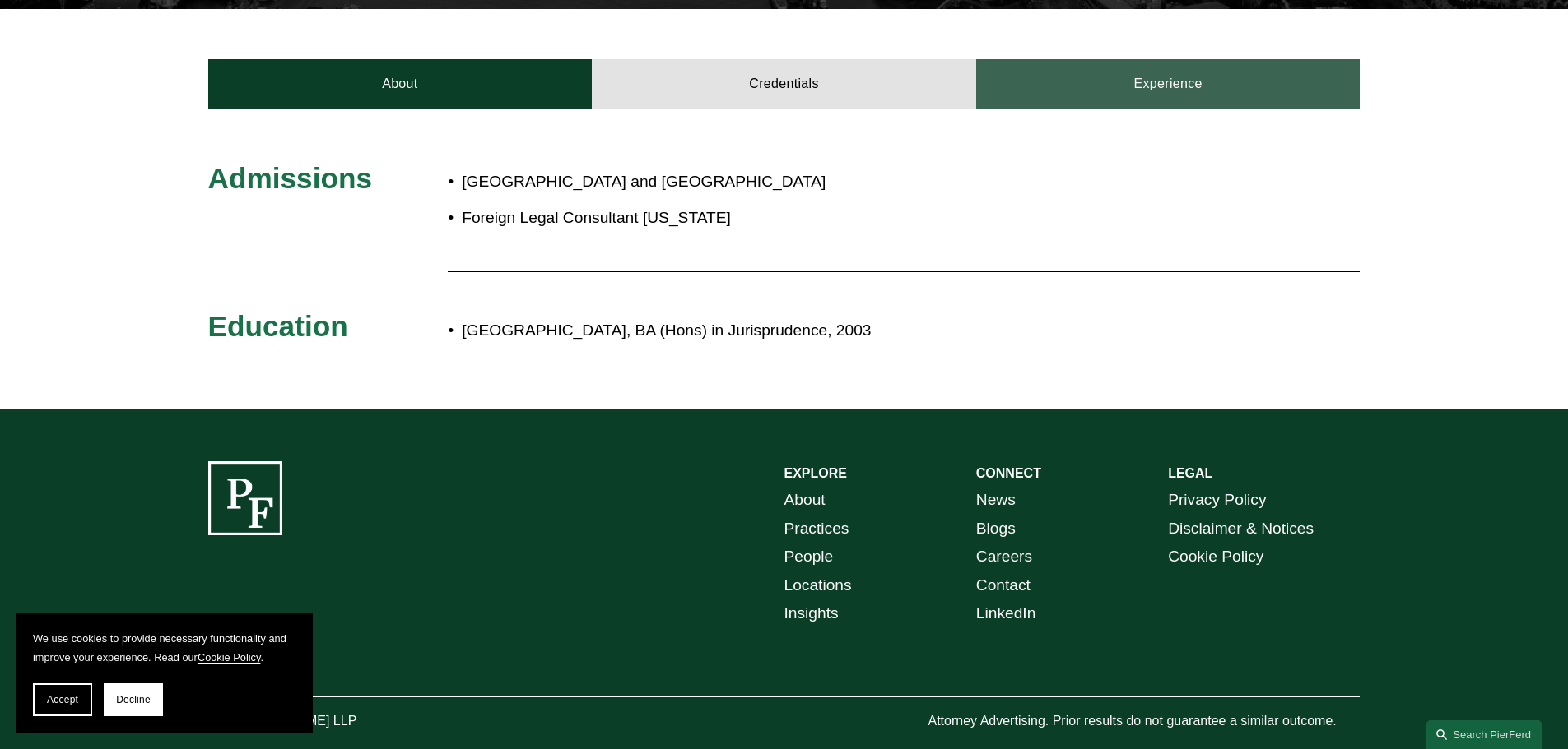
click at [1120, 92] on link "Experience" at bounding box center [1169, 84] width 385 height 49
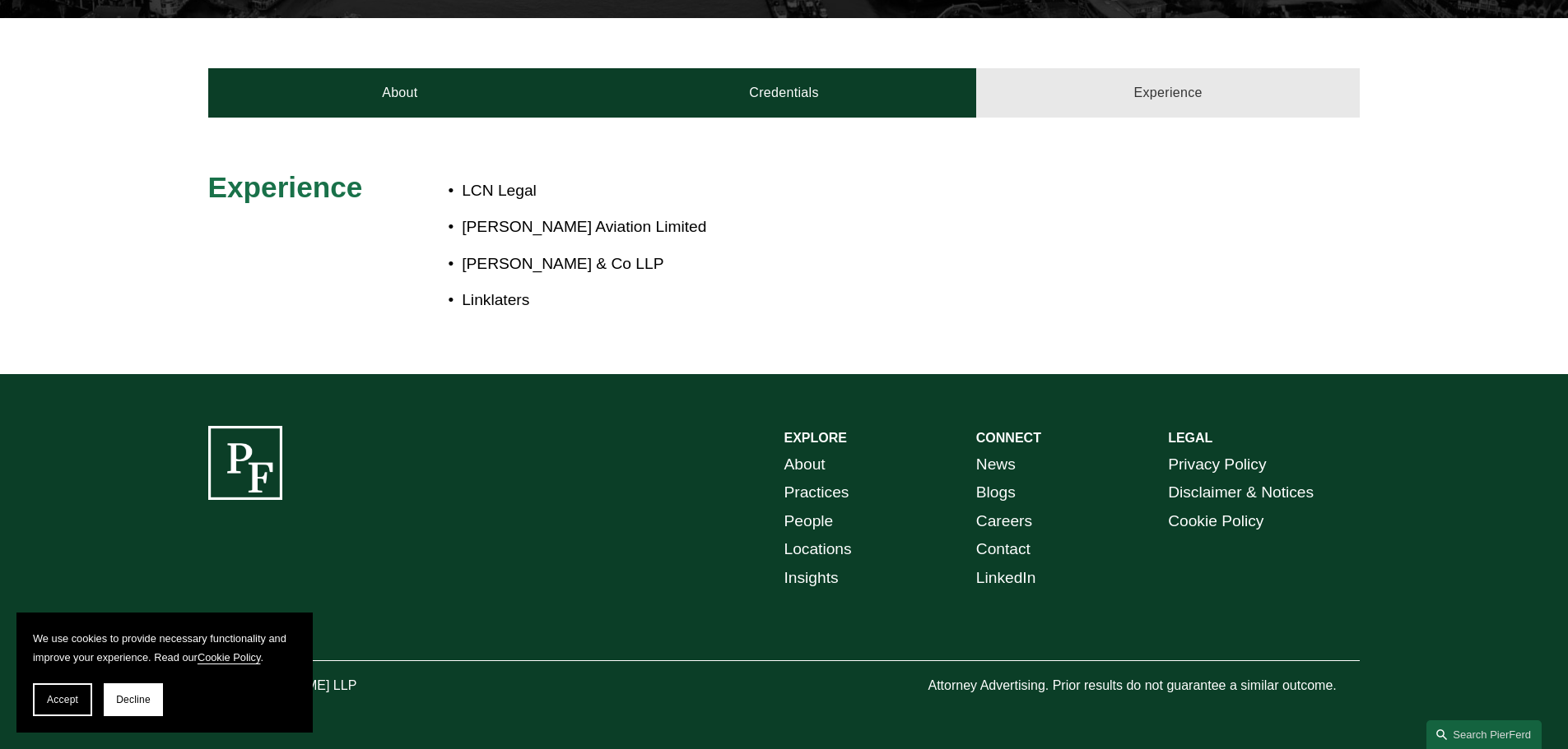
scroll to position [569, 0]
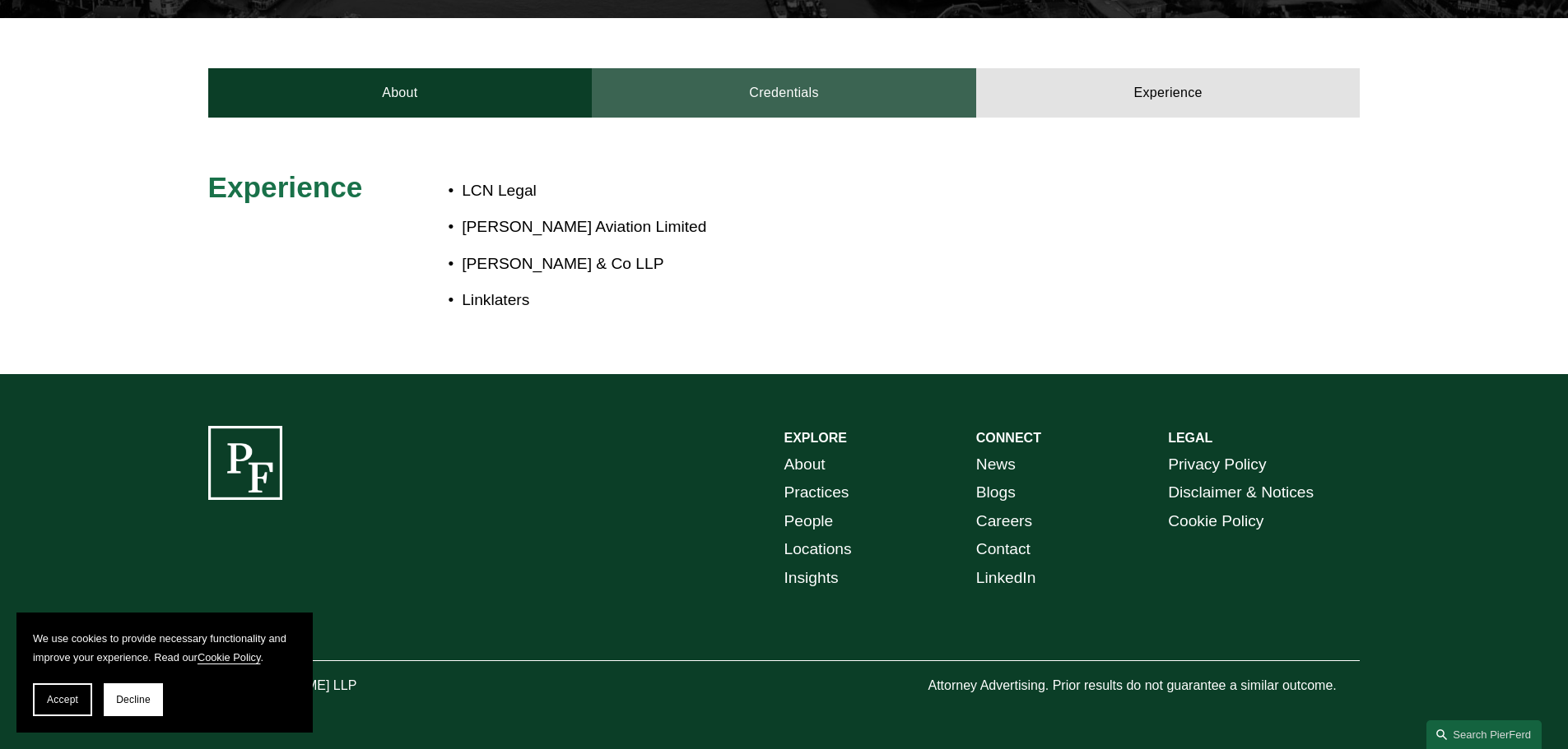
click at [805, 92] on link "Credentials" at bounding box center [784, 93] width 385 height 49
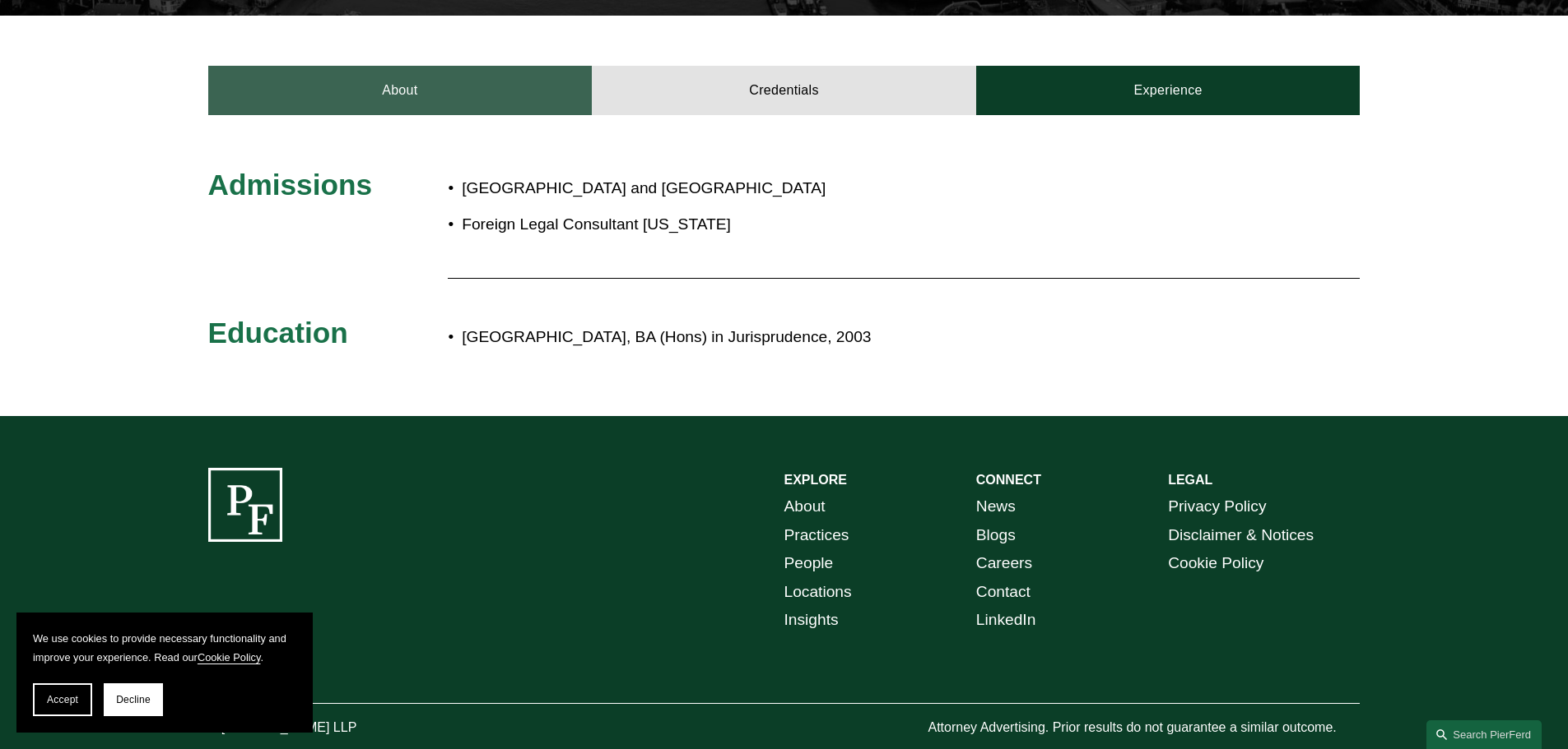
click at [504, 103] on link "About" at bounding box center [400, 90] width 385 height 49
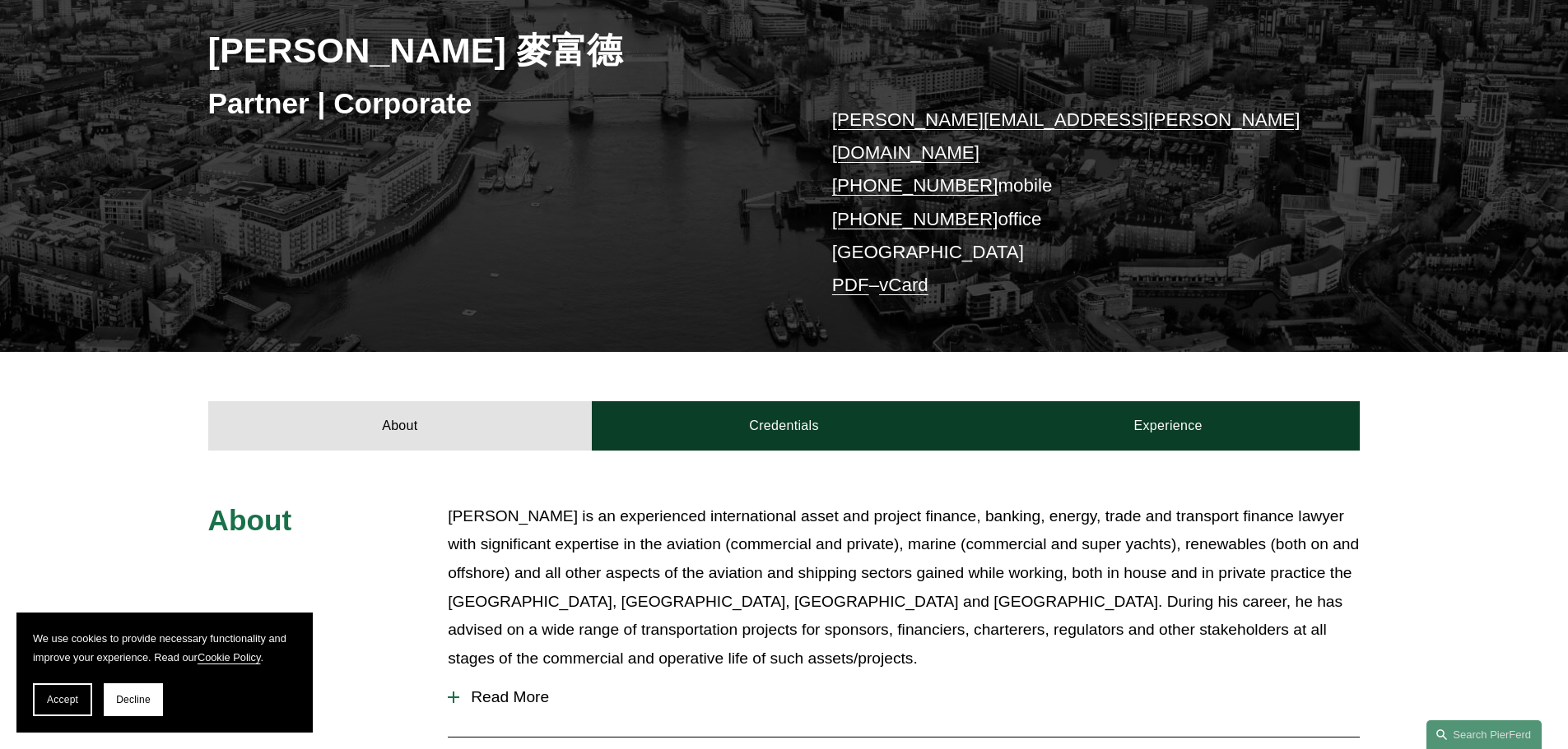
scroll to position [329, 0]
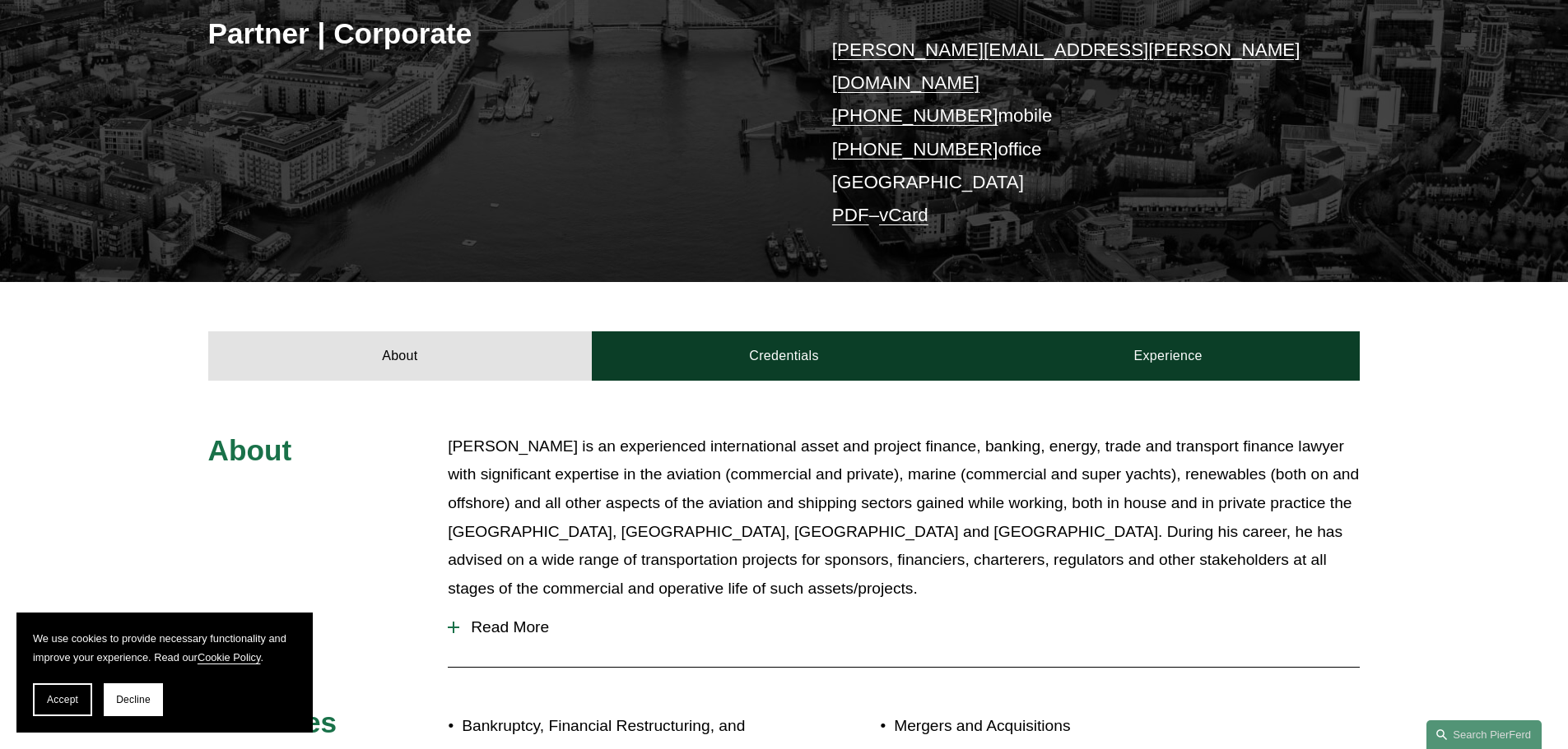
click at [545, 619] on span "Read More" at bounding box center [910, 628] width 901 height 18
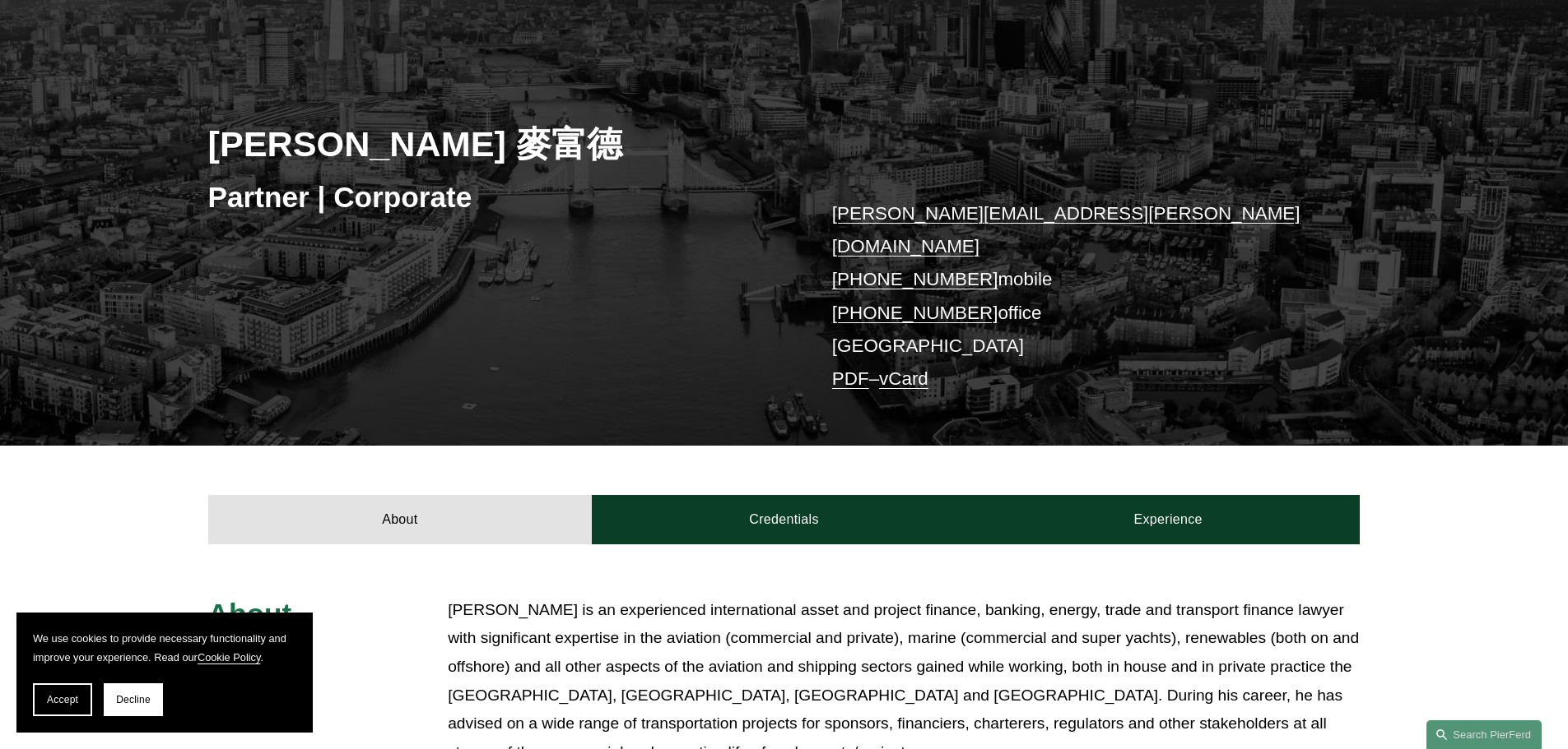
scroll to position [165, 0]
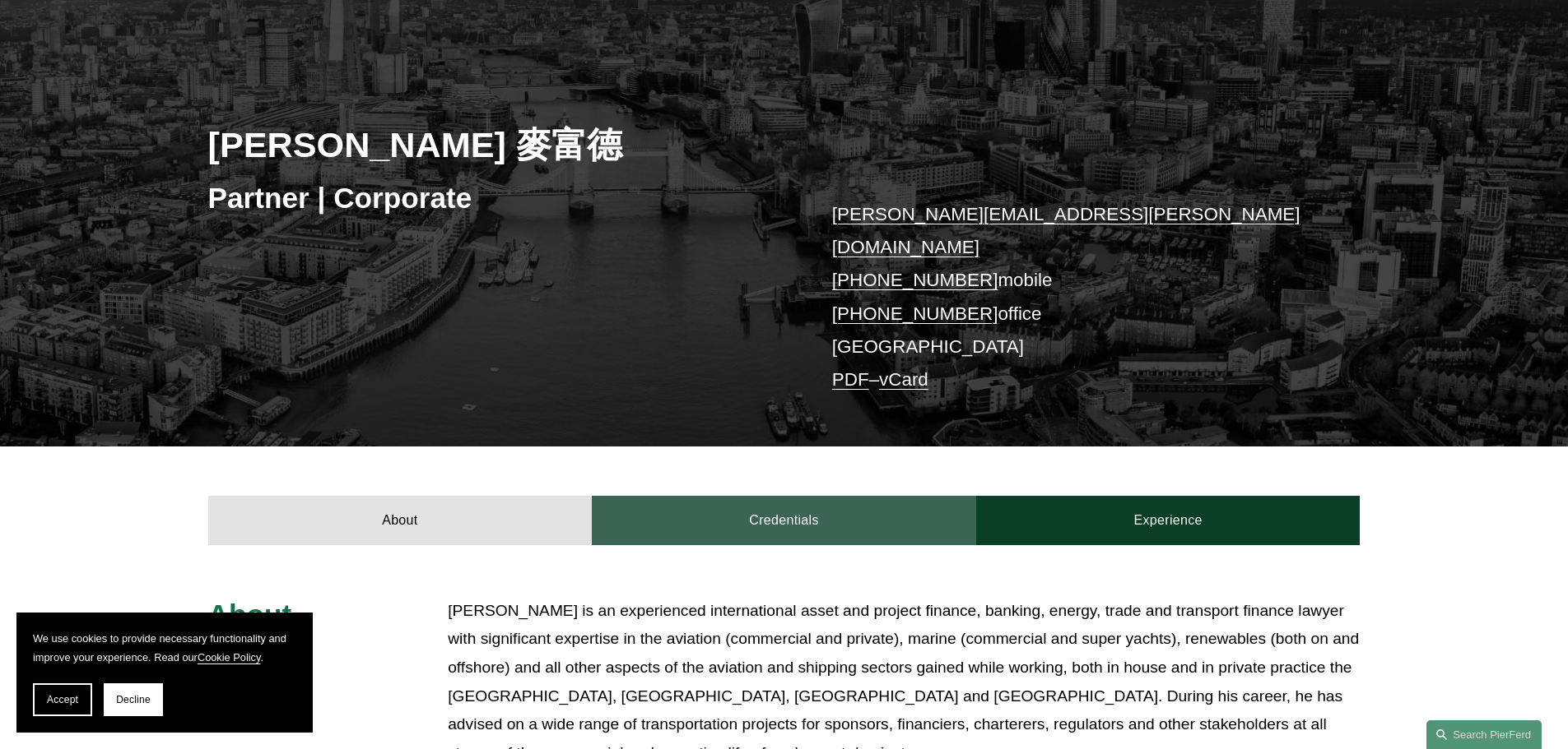
click at [789, 496] on link "Credentials" at bounding box center [784, 520] width 385 height 49
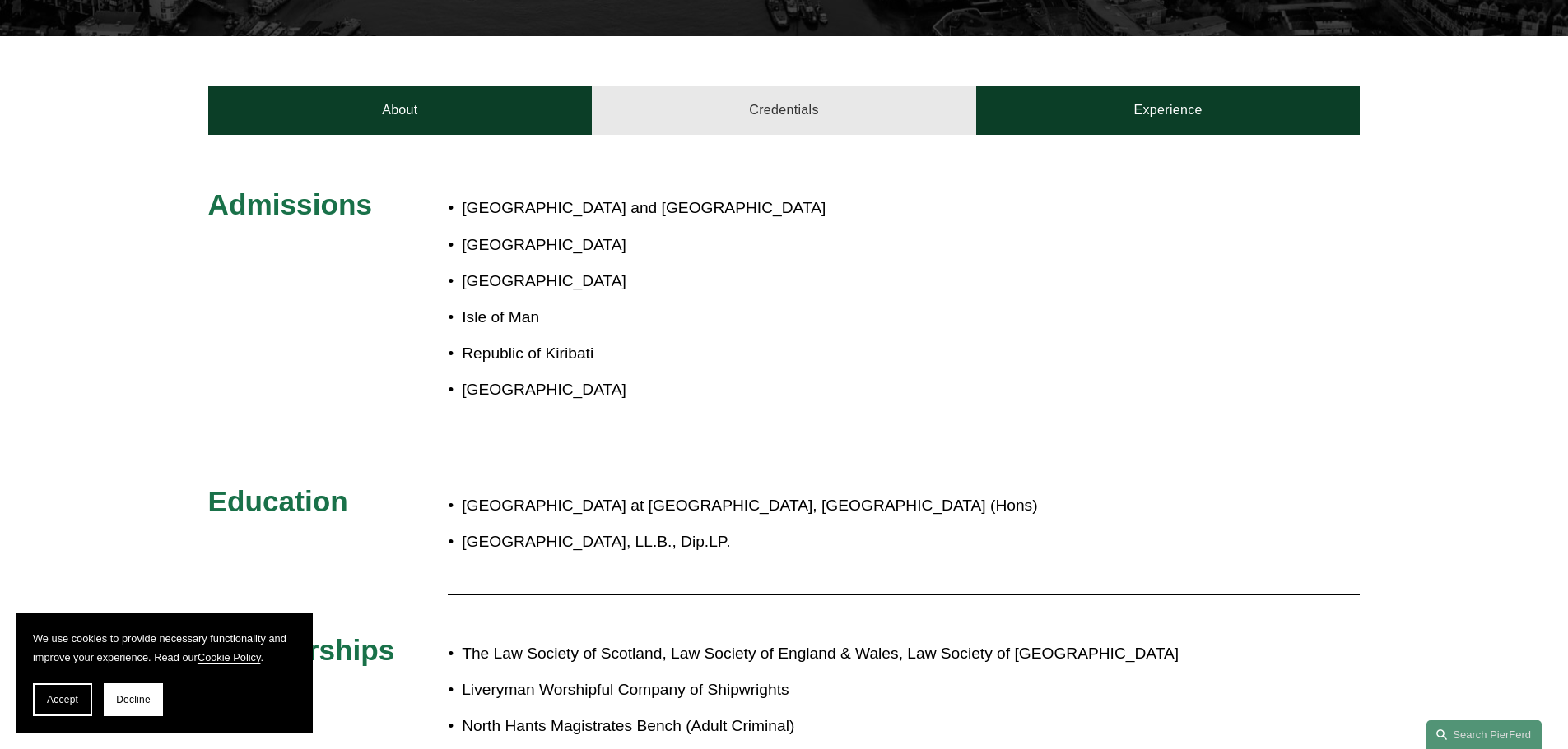
scroll to position [576, 0]
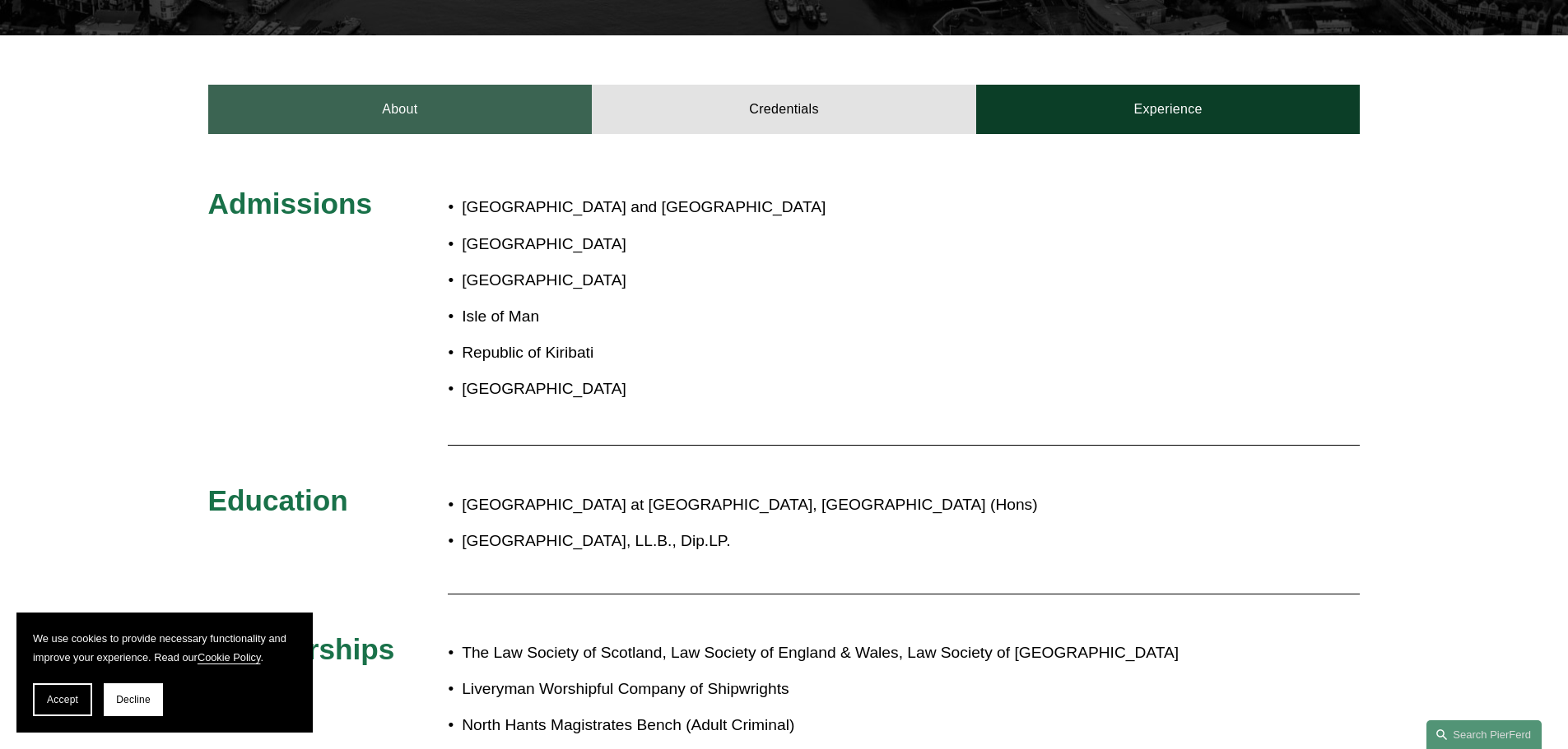
click at [387, 85] on link "About" at bounding box center [400, 109] width 385 height 49
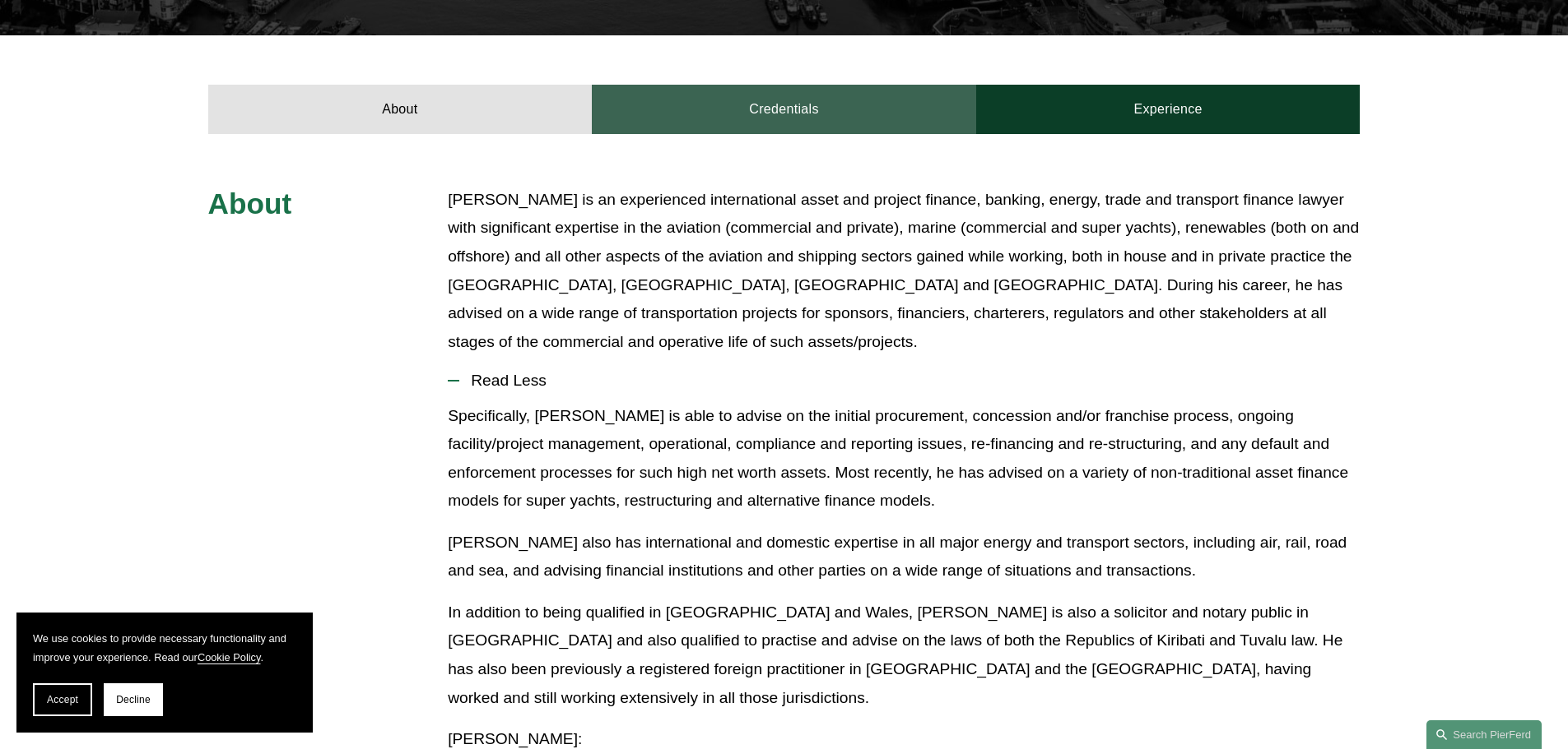
click at [779, 85] on link "Credentials" at bounding box center [784, 109] width 385 height 49
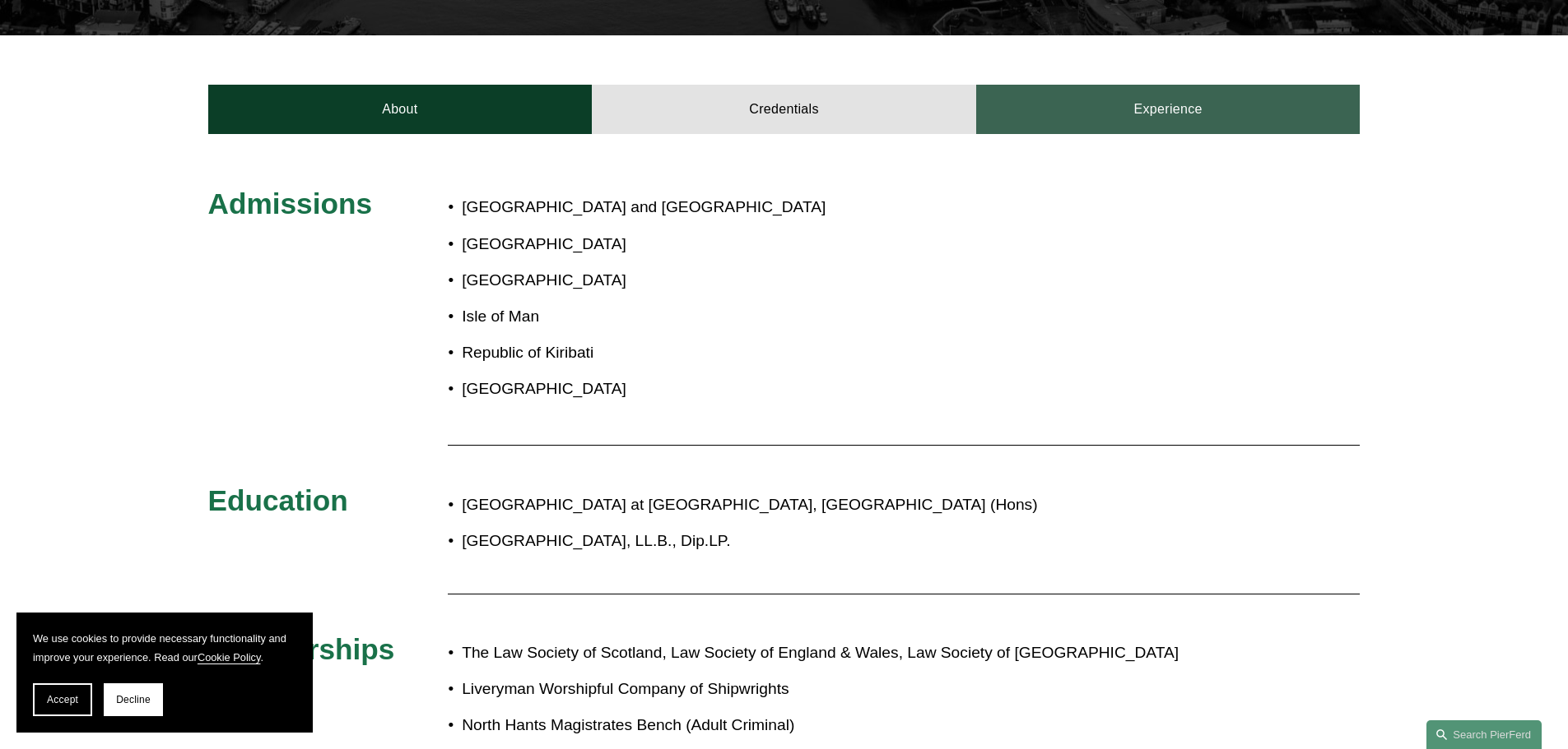
click at [1096, 85] on link "Experience" at bounding box center [1169, 109] width 385 height 49
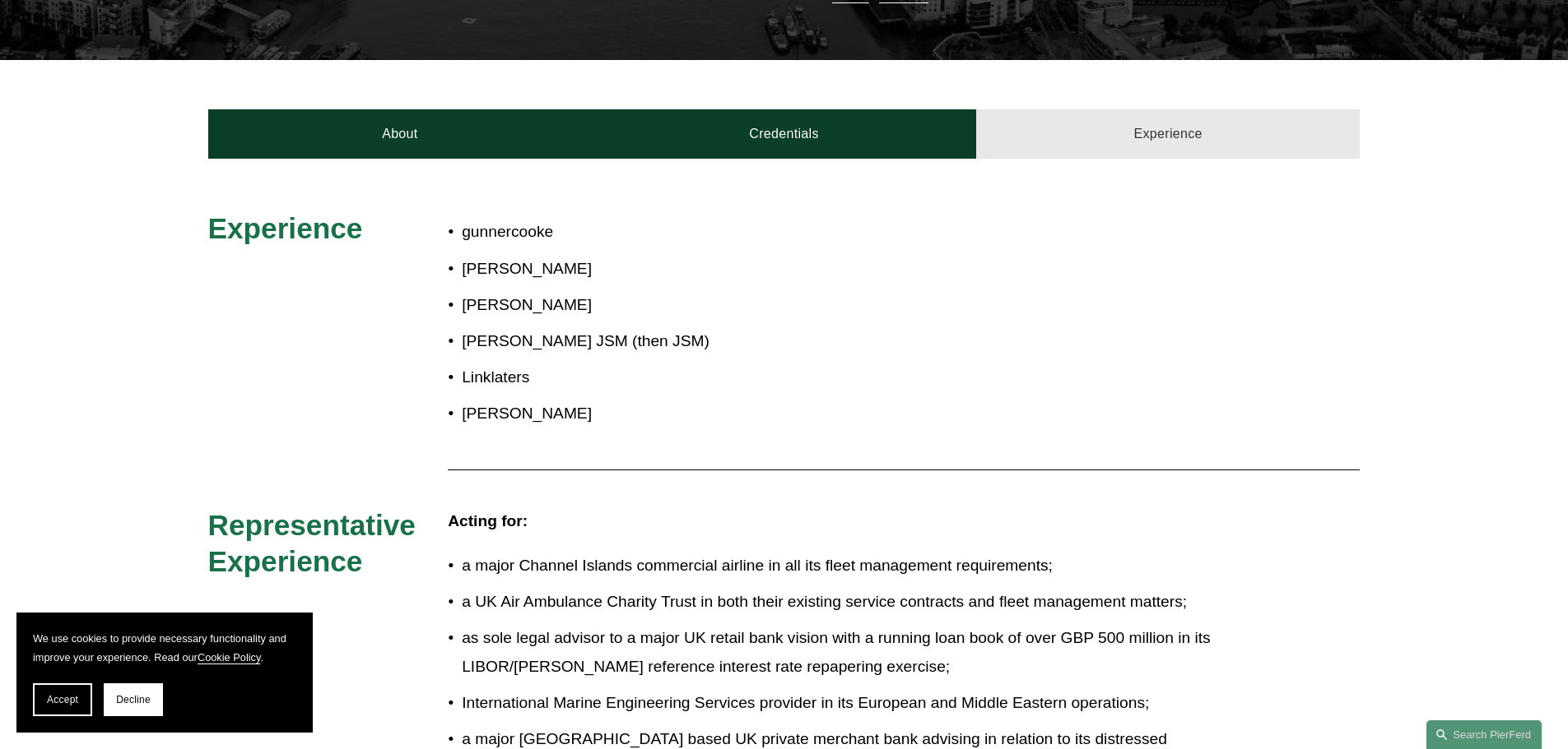
scroll to position [411, 0]
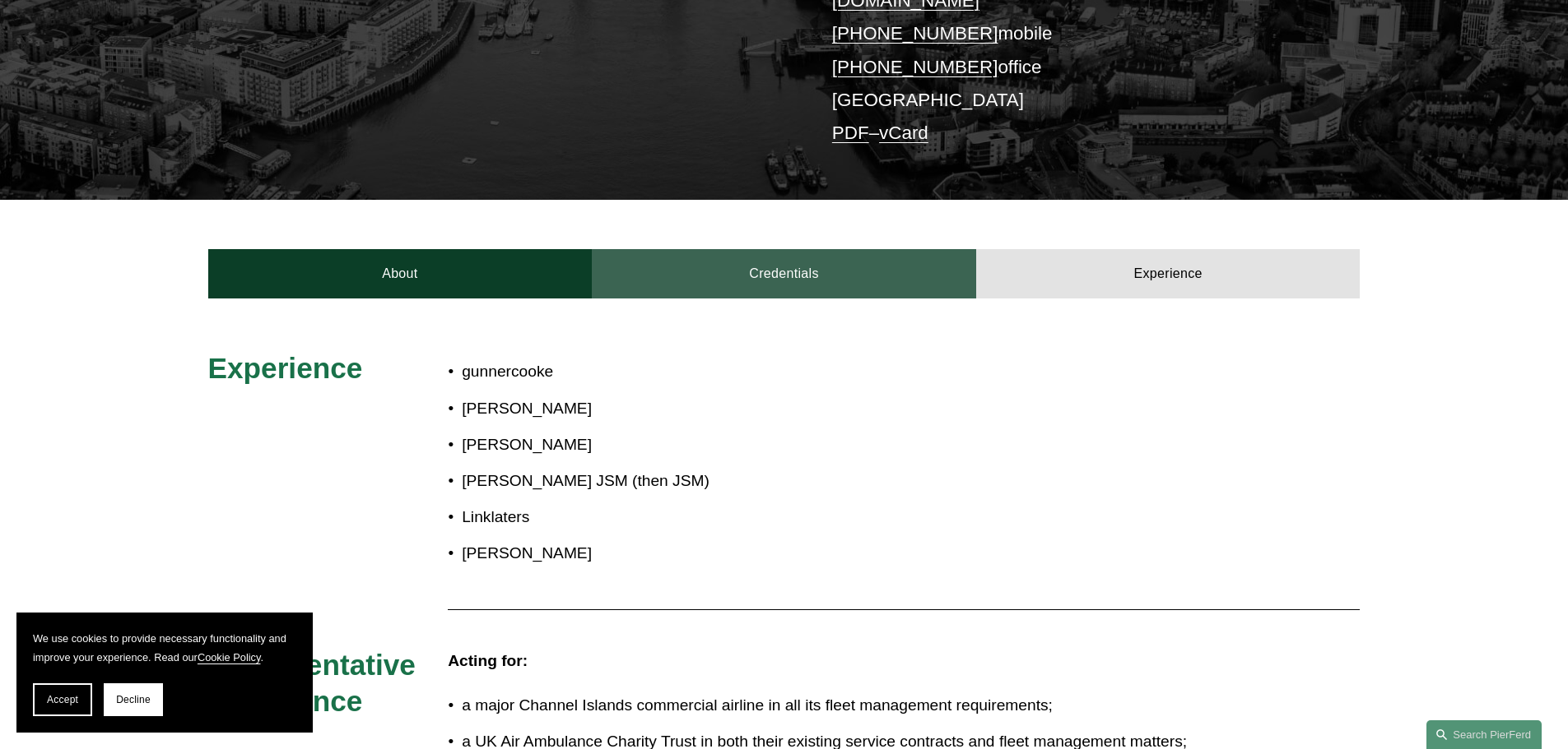
click at [814, 253] on link "Credentials" at bounding box center [784, 274] width 385 height 49
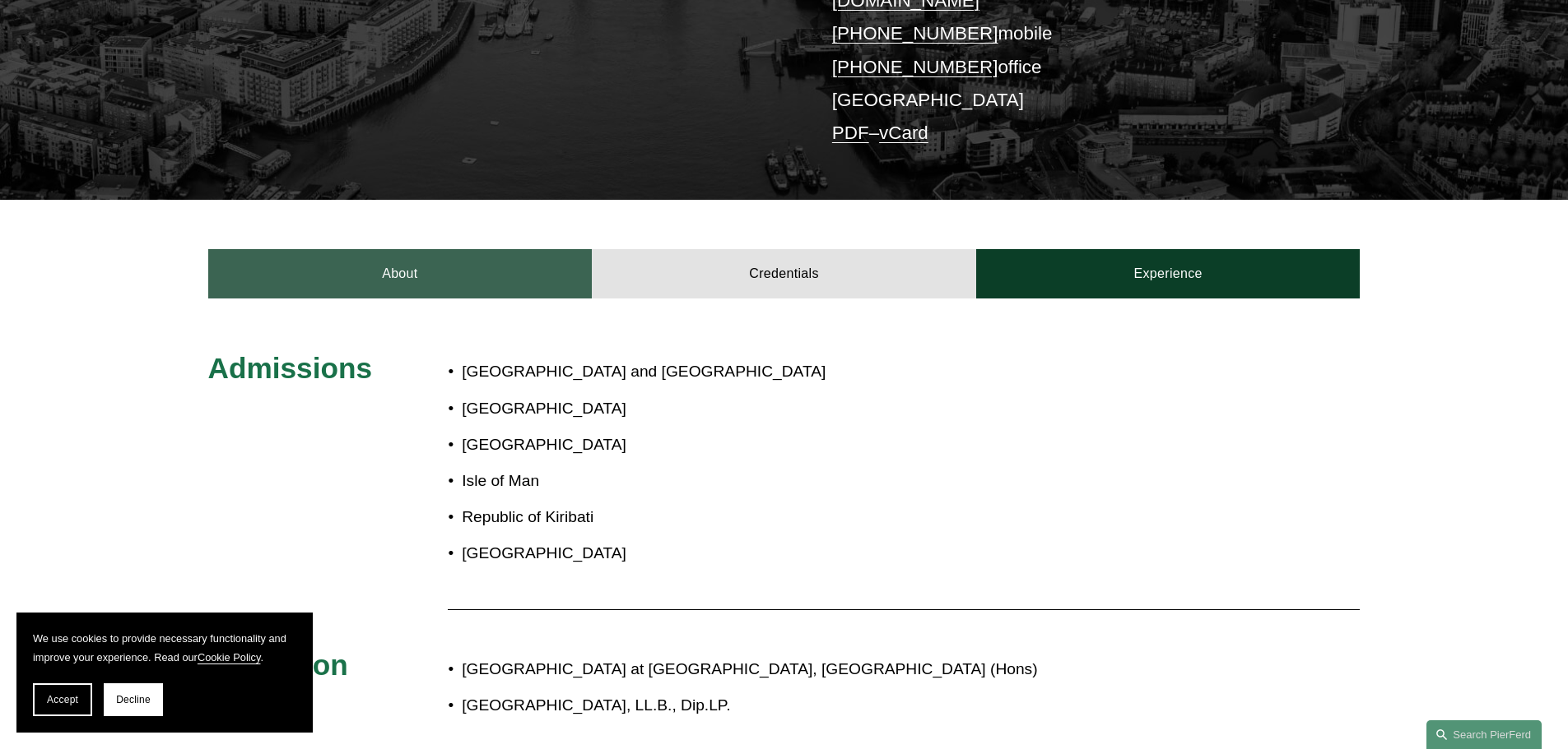
click at [521, 258] on link "About" at bounding box center [400, 274] width 385 height 49
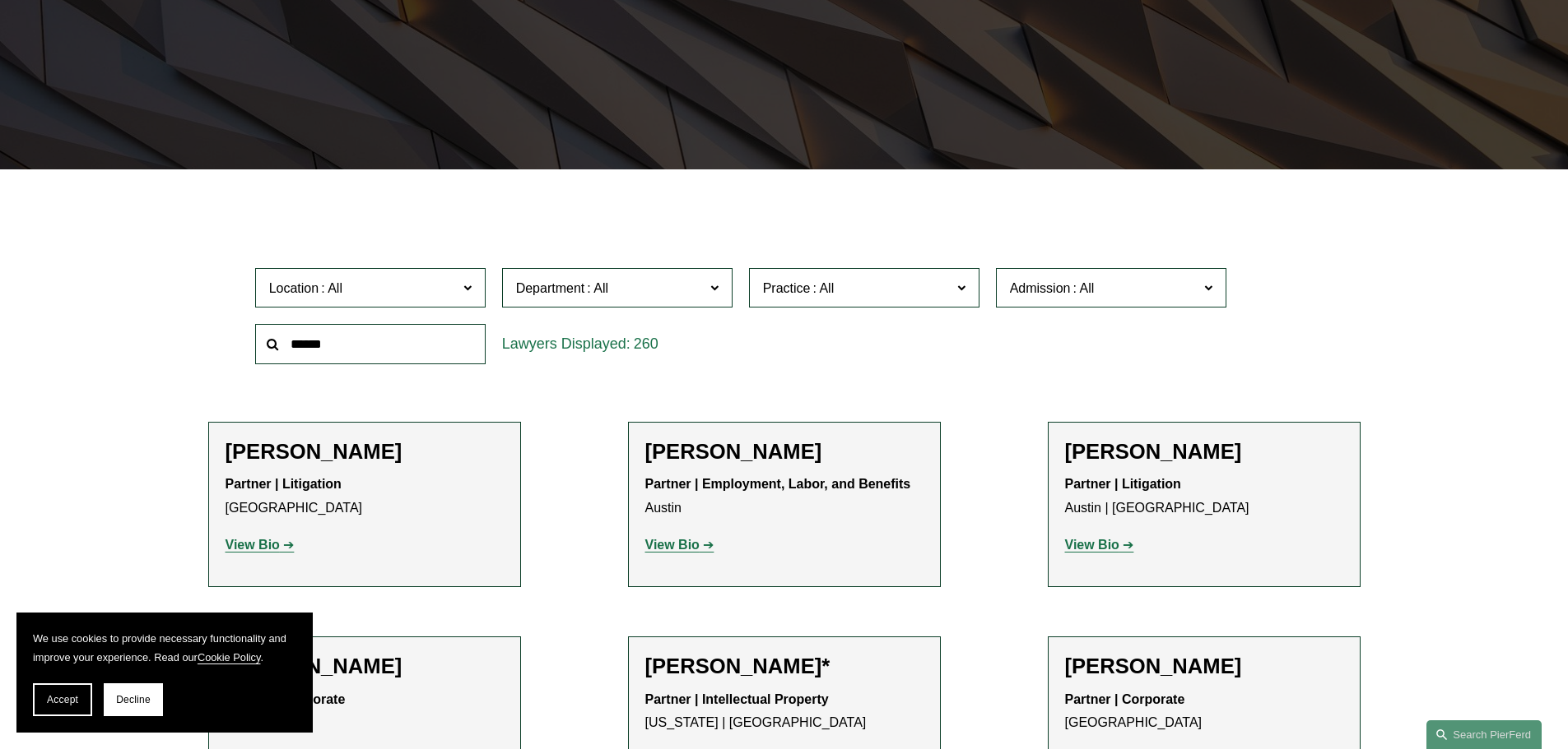
scroll to position [329, 0]
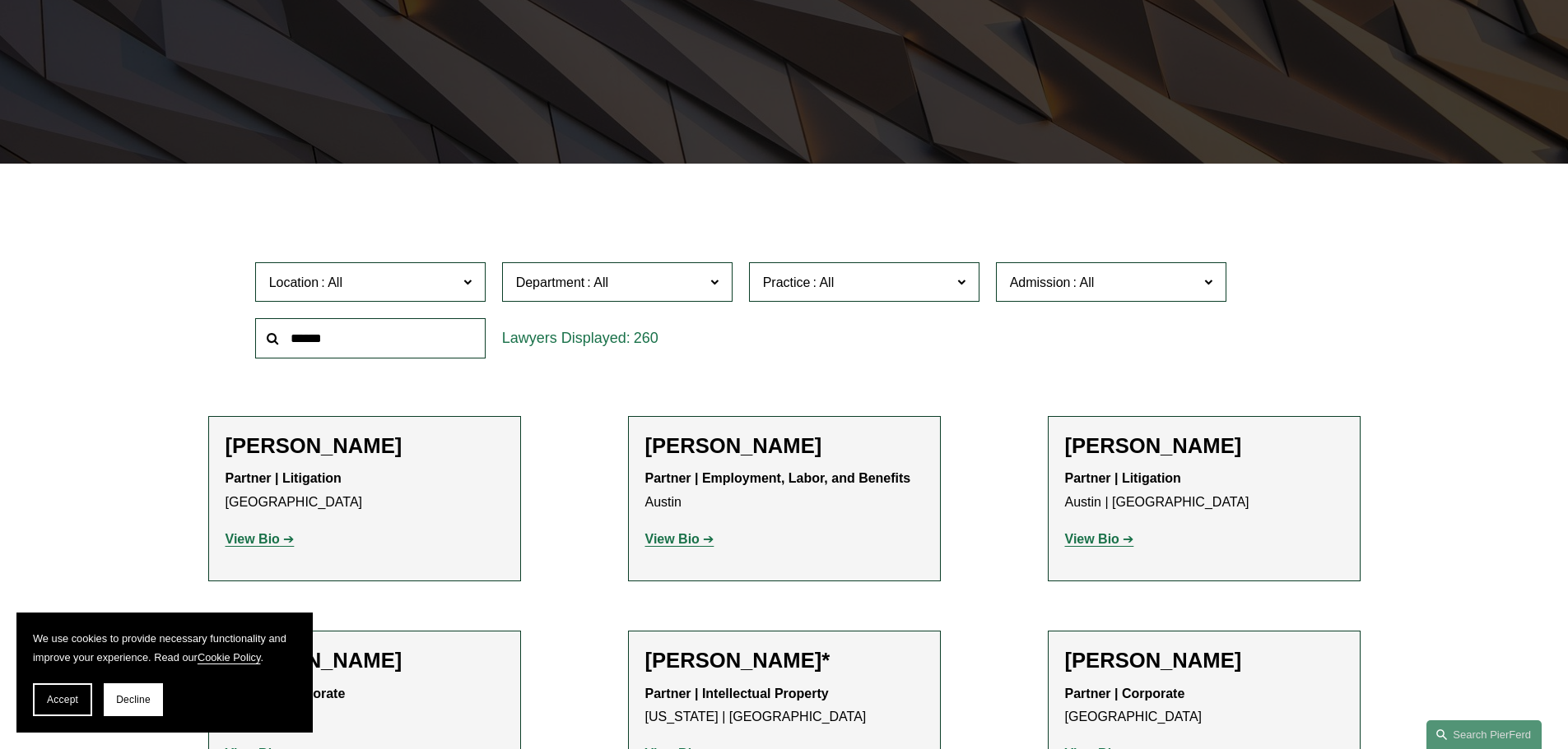
click at [438, 344] on input "text" at bounding box center [370, 338] width 231 height 40
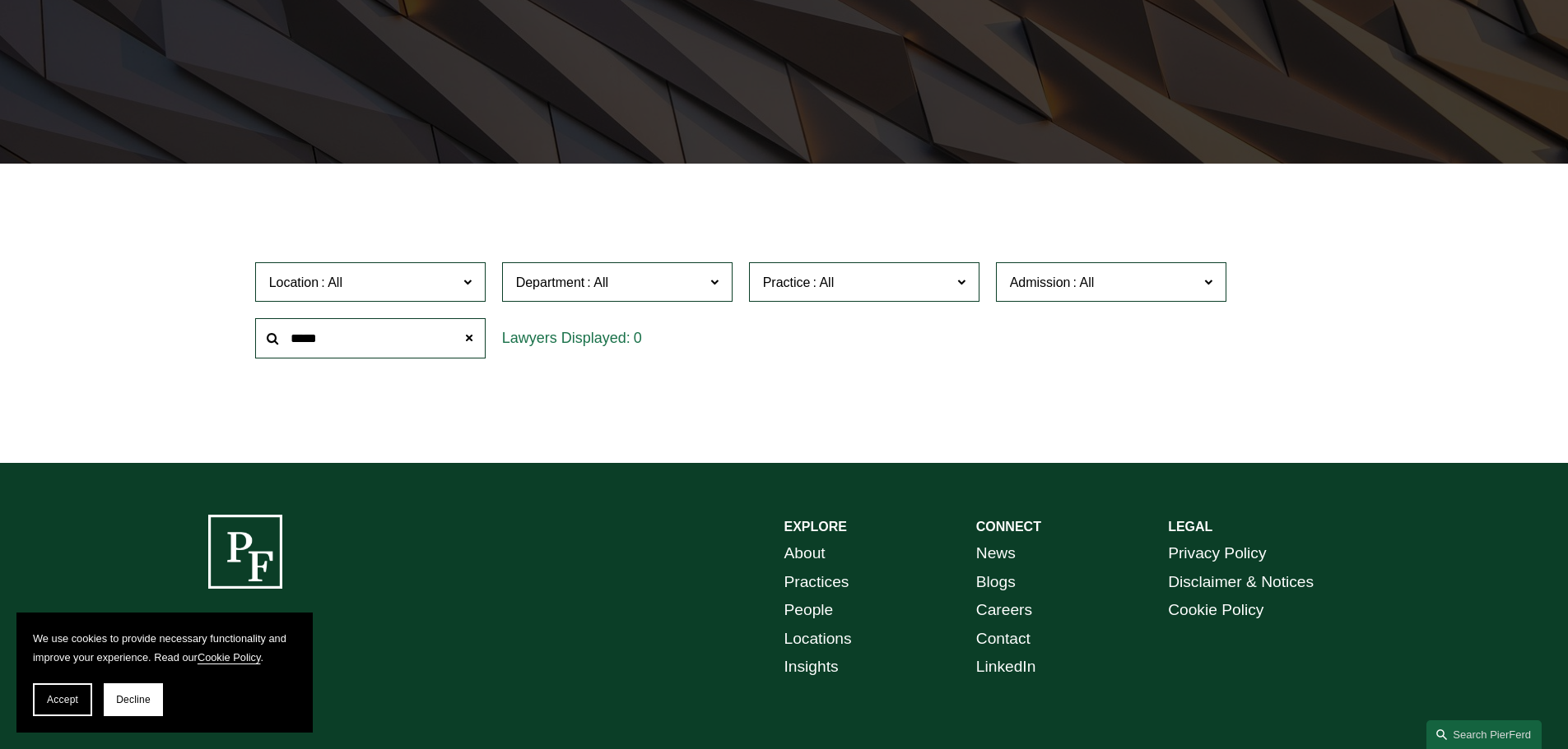
click at [380, 340] on input "*****" at bounding box center [370, 338] width 231 height 40
type input "**"
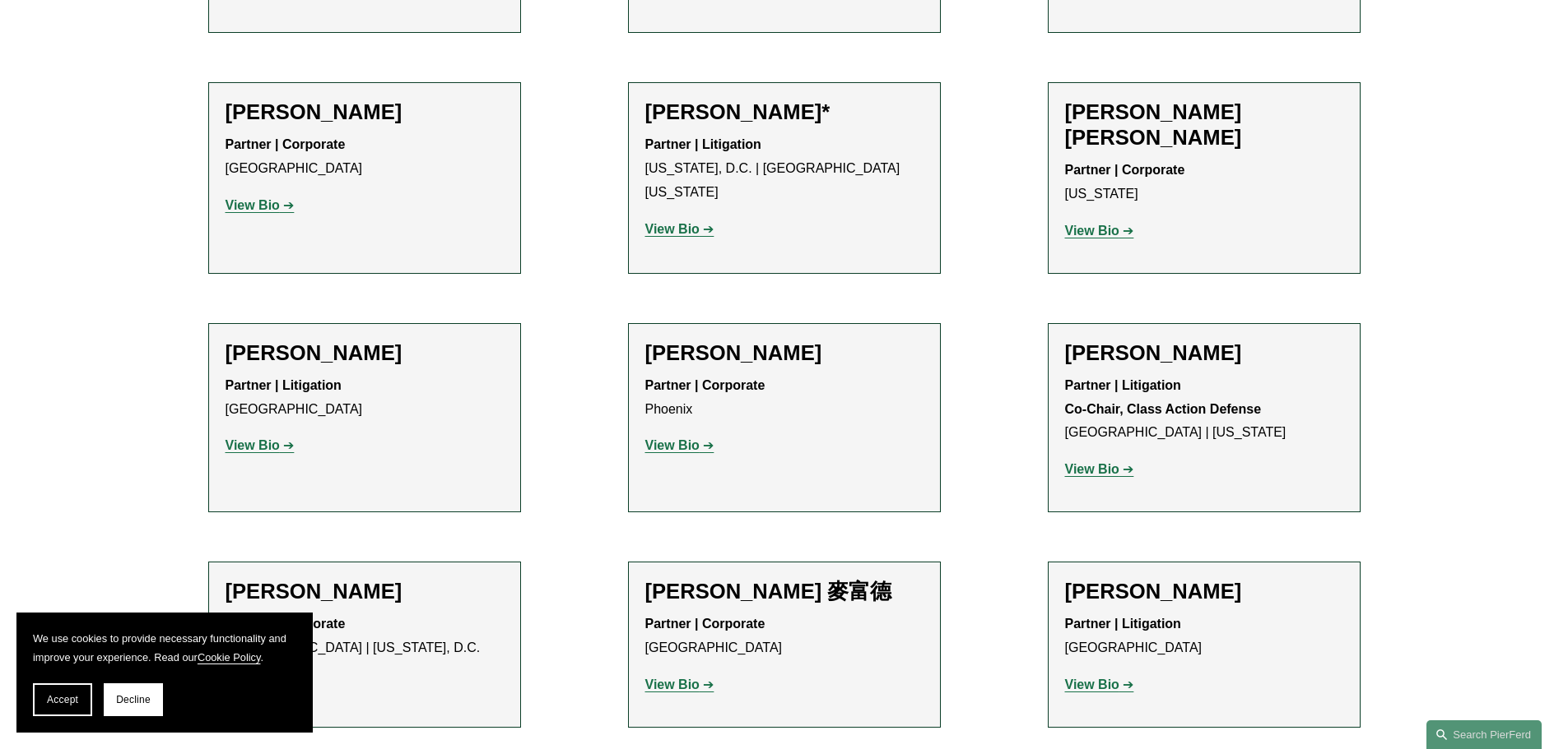
scroll to position [1892, 0]
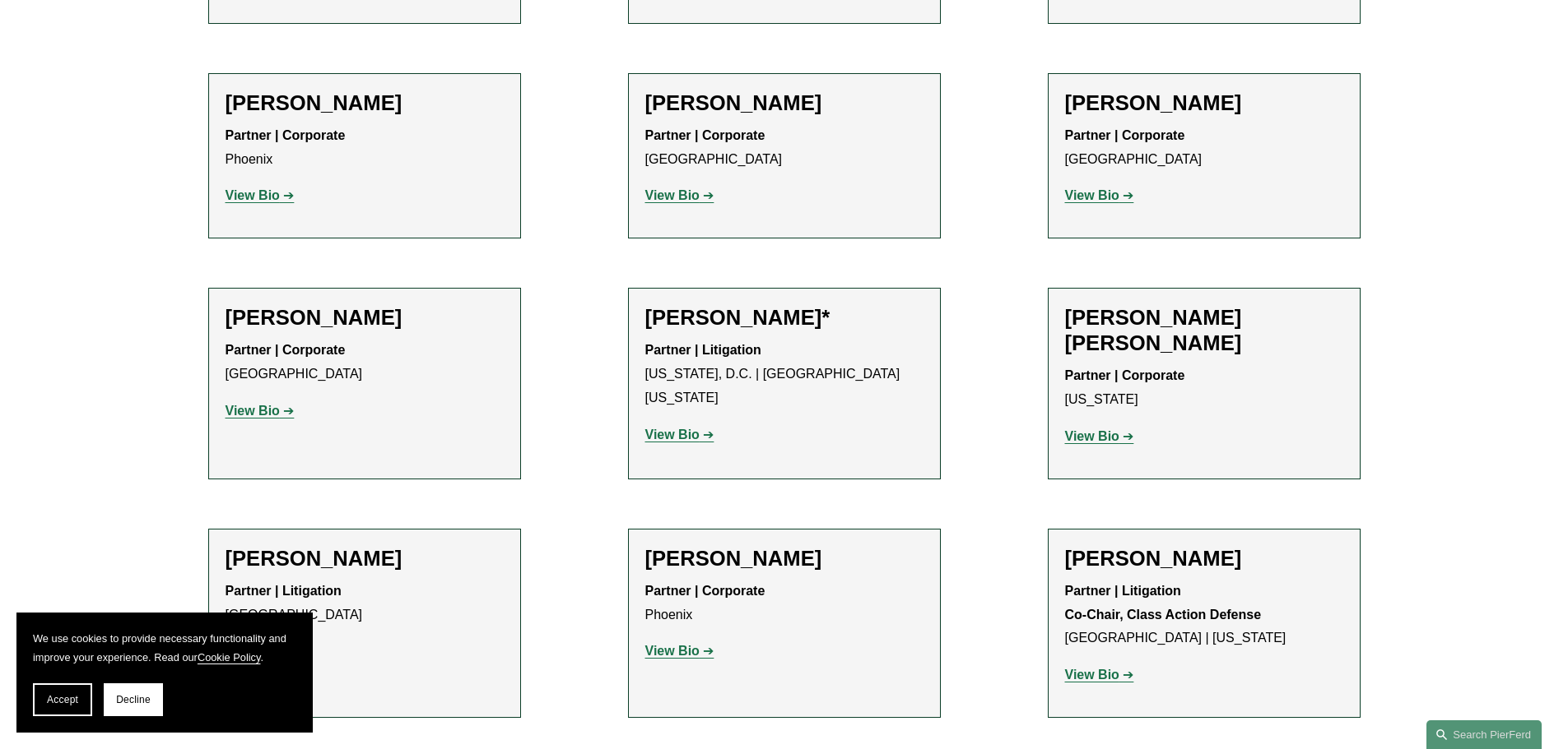
click at [691, 427] on strong "View Bio" at bounding box center [673, 434] width 55 height 14
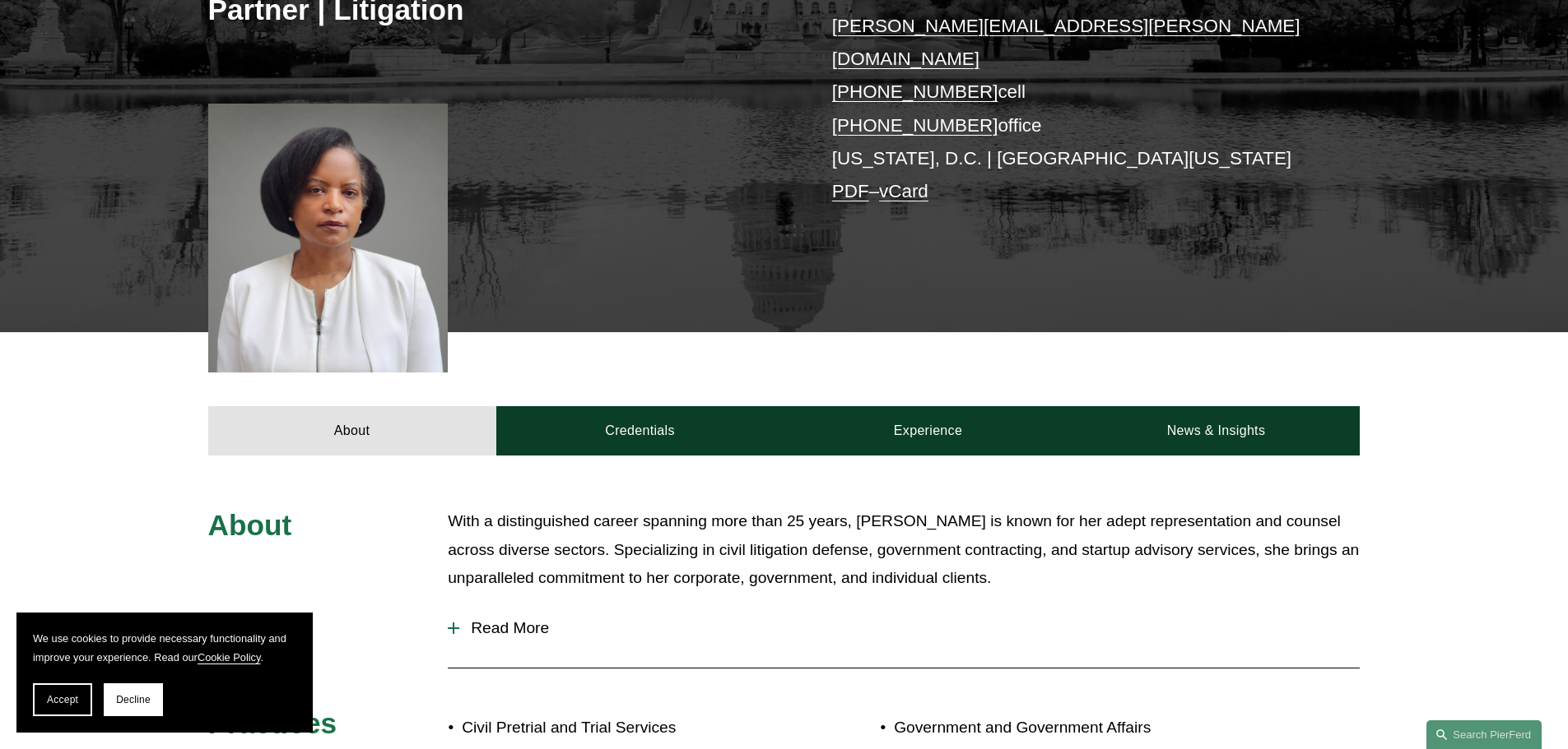
scroll to position [411, 0]
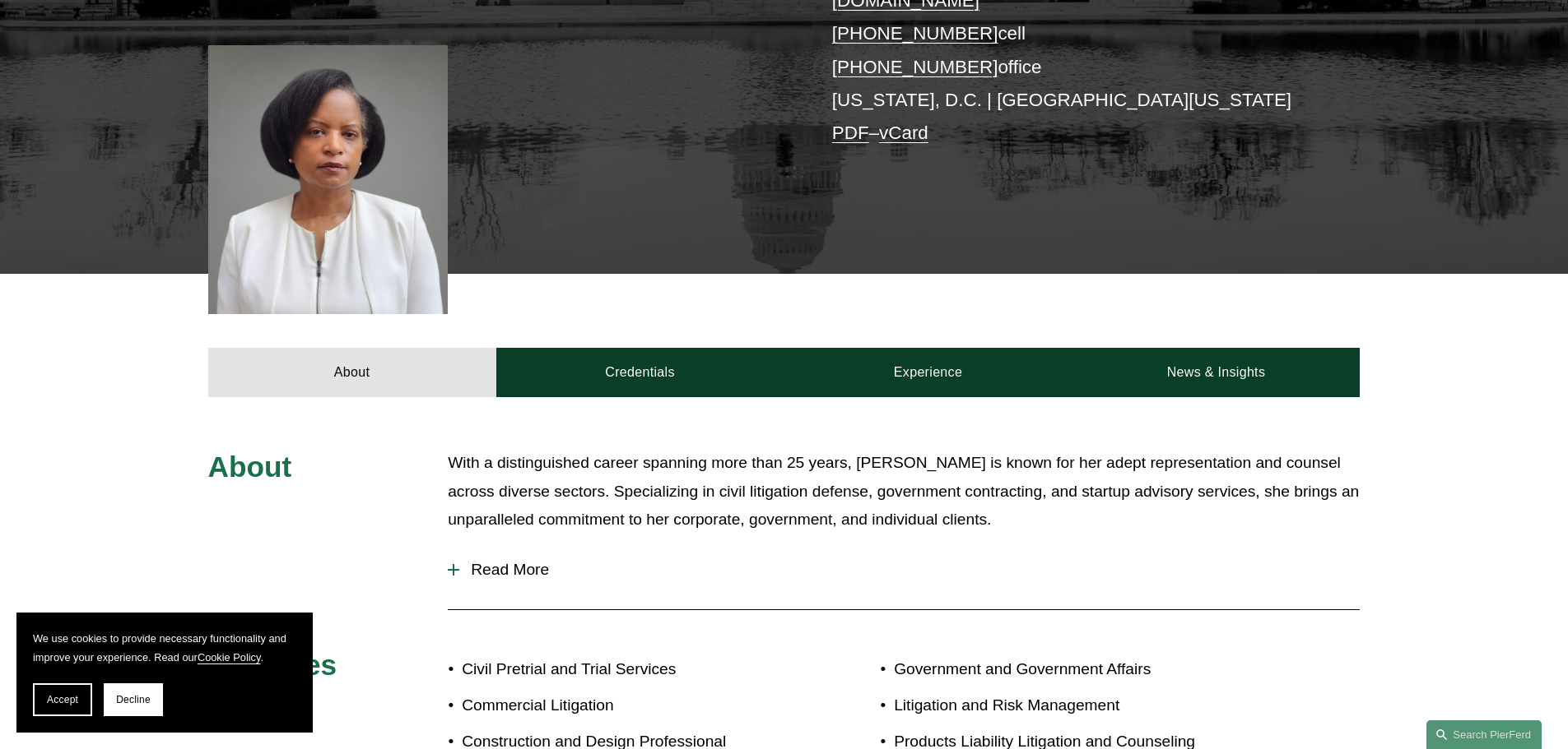
click at [530, 561] on span "Read More" at bounding box center [910, 570] width 901 height 18
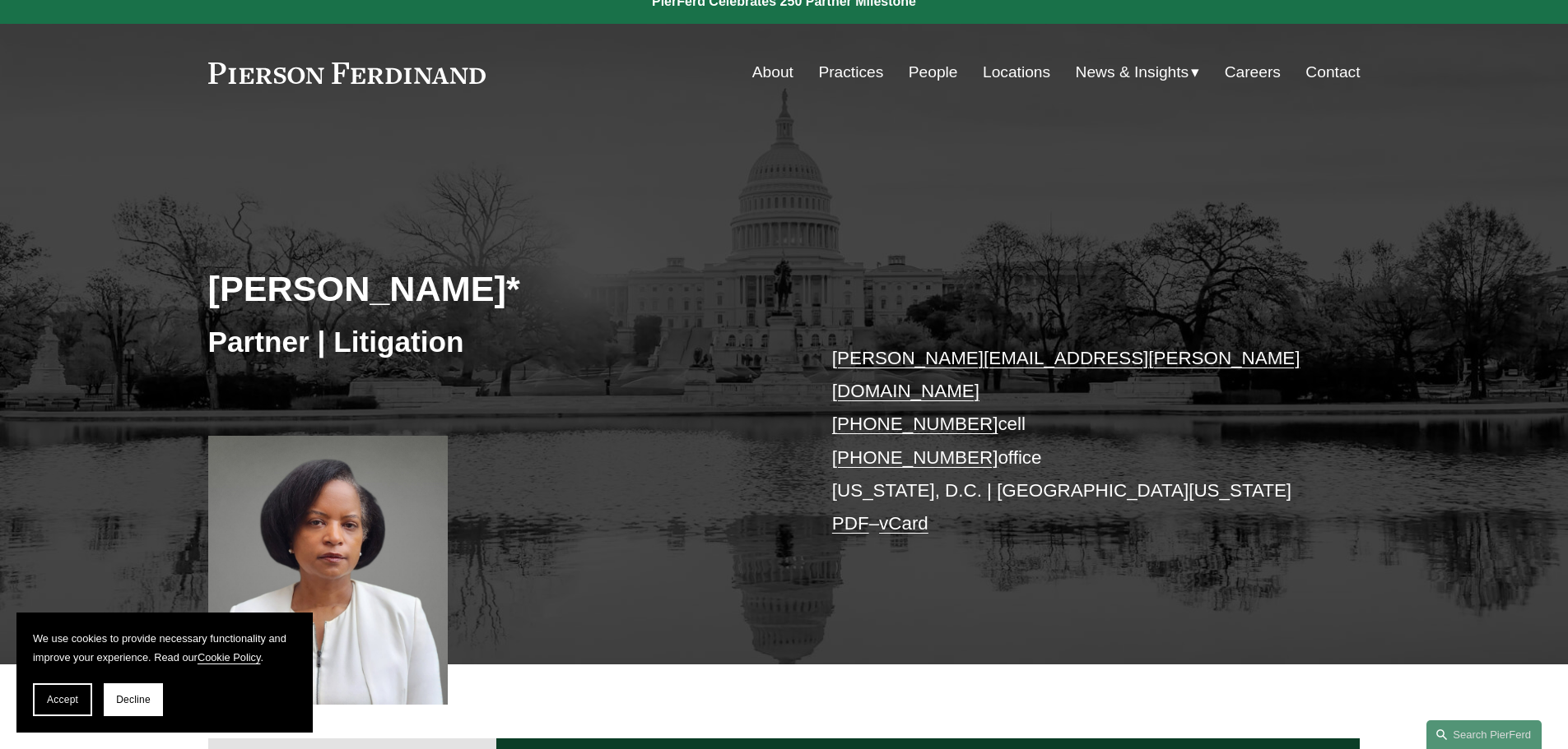
scroll to position [0, 0]
